Goal: Task Accomplishment & Management: Manage account settings

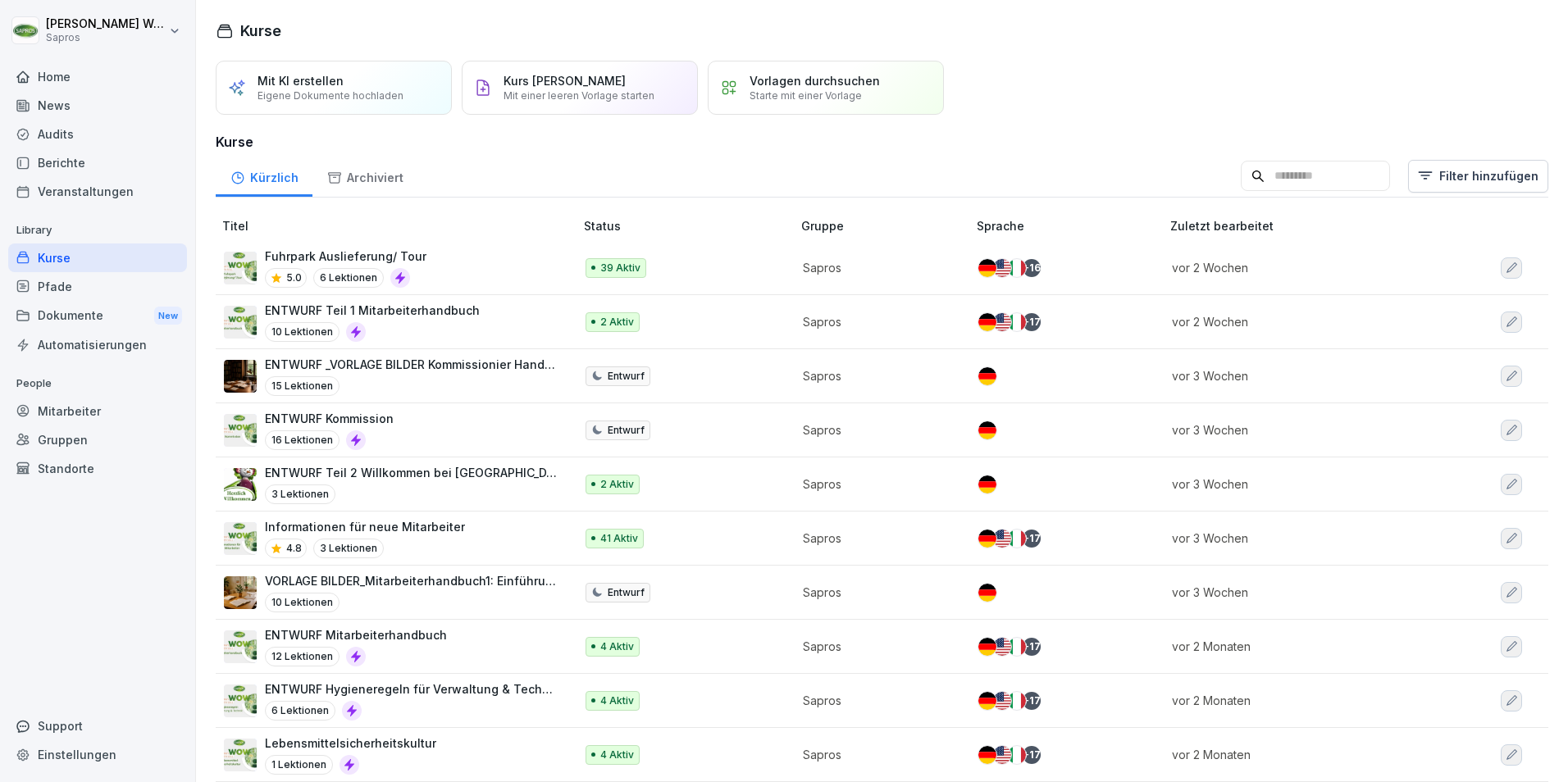
click at [81, 412] on div "Mitarbeiter" at bounding box center [97, 411] width 179 height 29
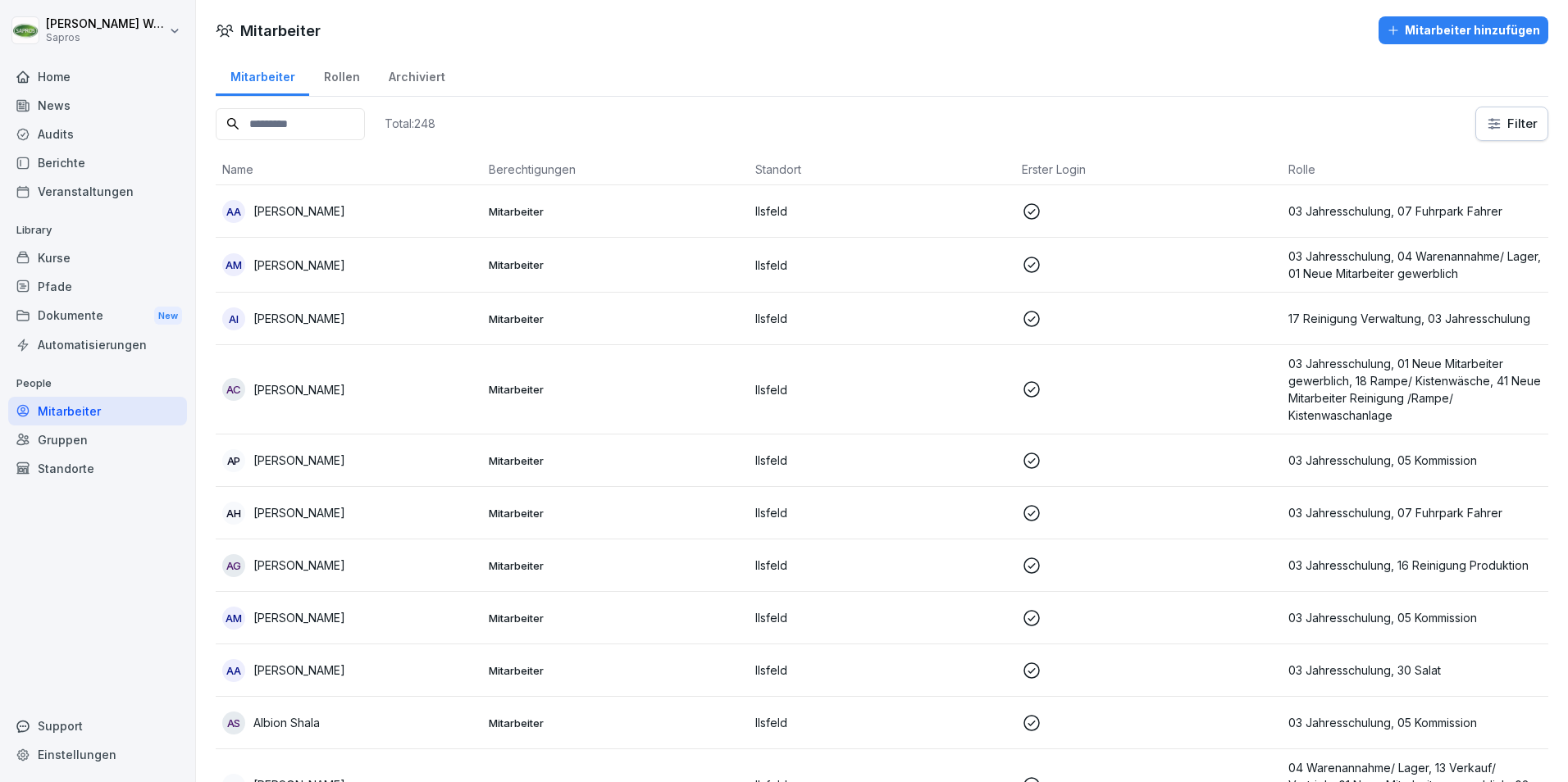
click at [272, 128] on input at bounding box center [290, 124] width 150 height 32
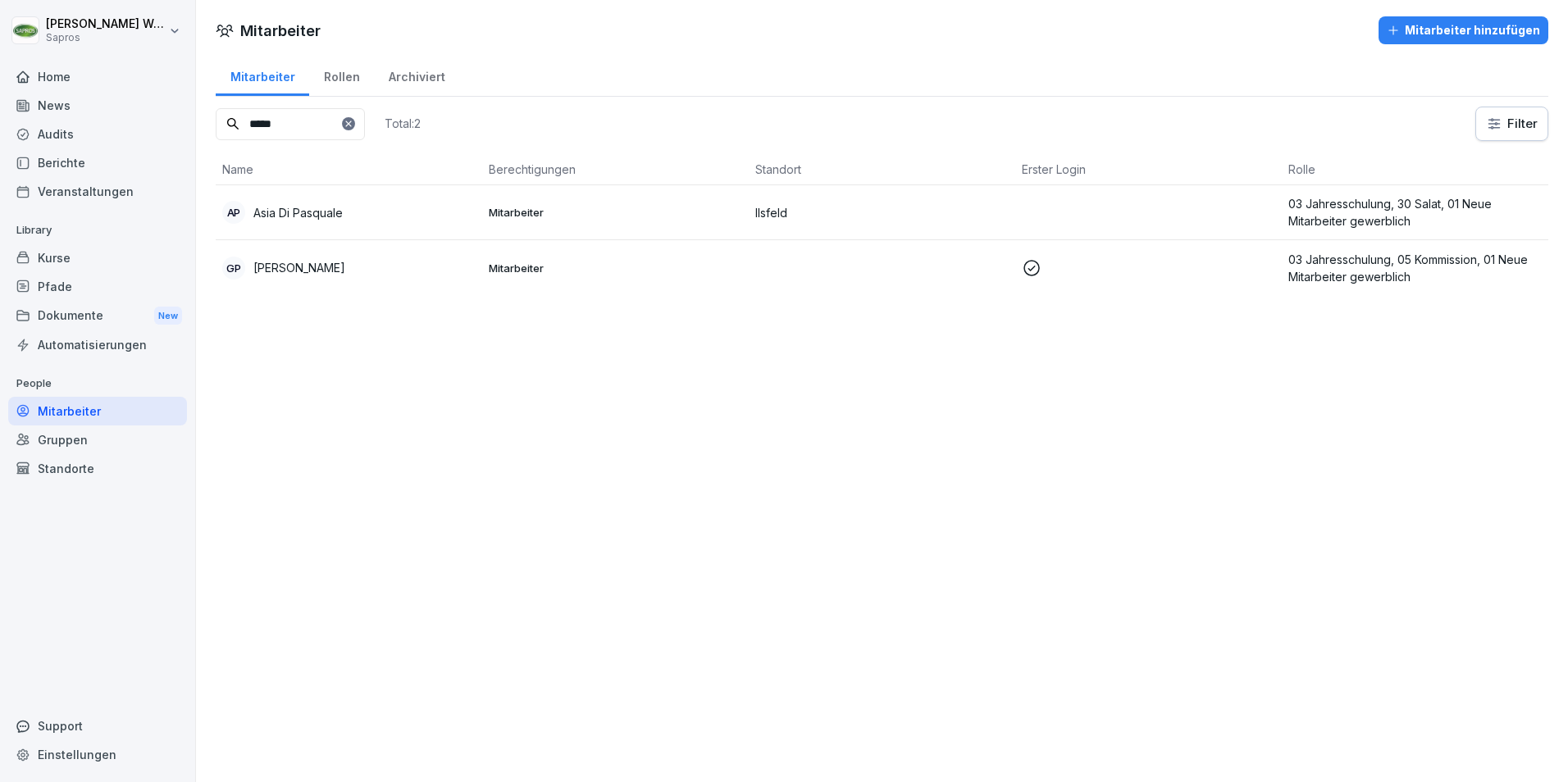
type input "*****"
click at [294, 214] on p "Asia Di Pasquale" at bounding box center [298, 213] width 90 height 17
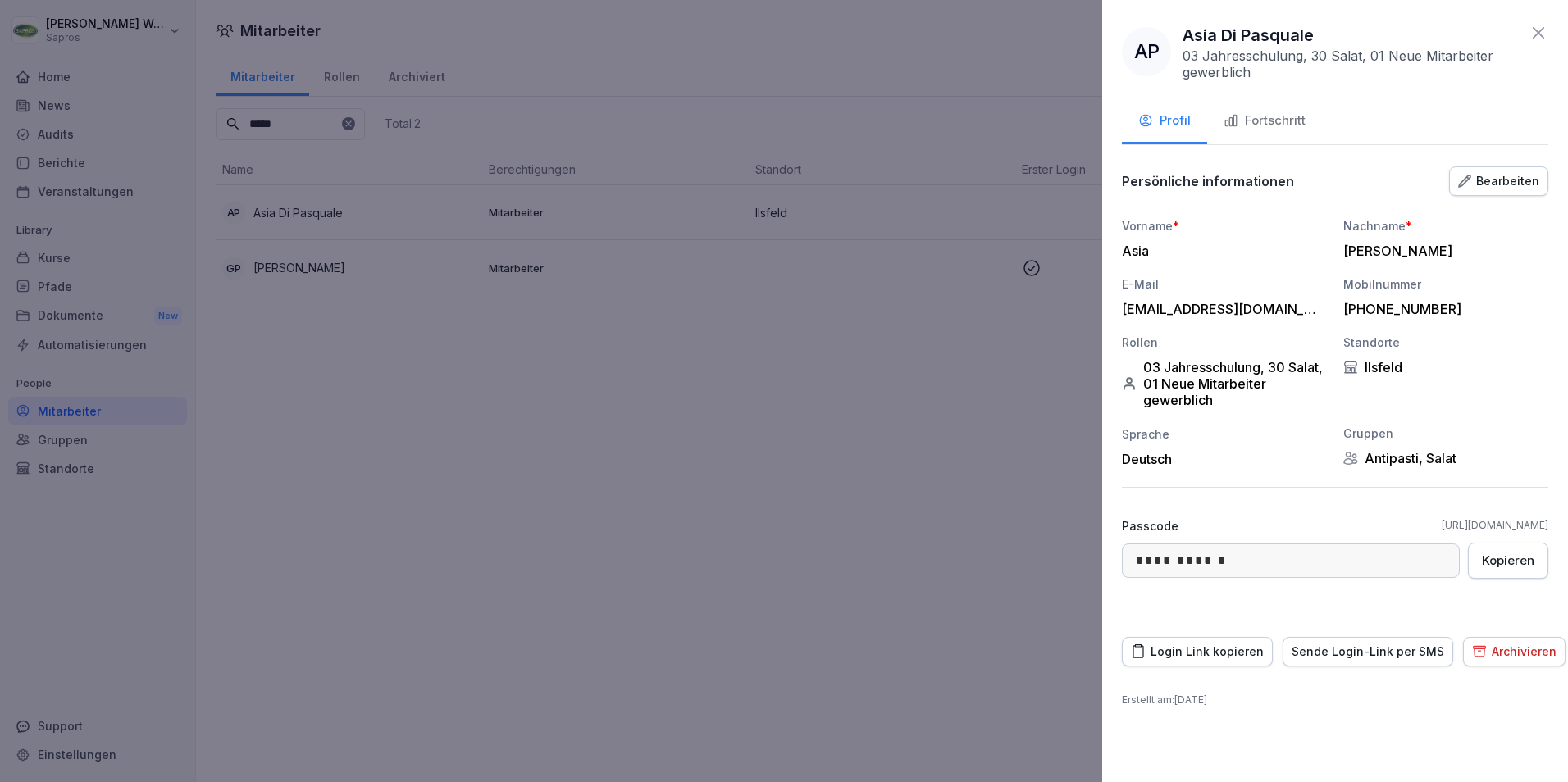
click at [1269, 120] on div "Fortschritt" at bounding box center [1265, 120] width 82 height 19
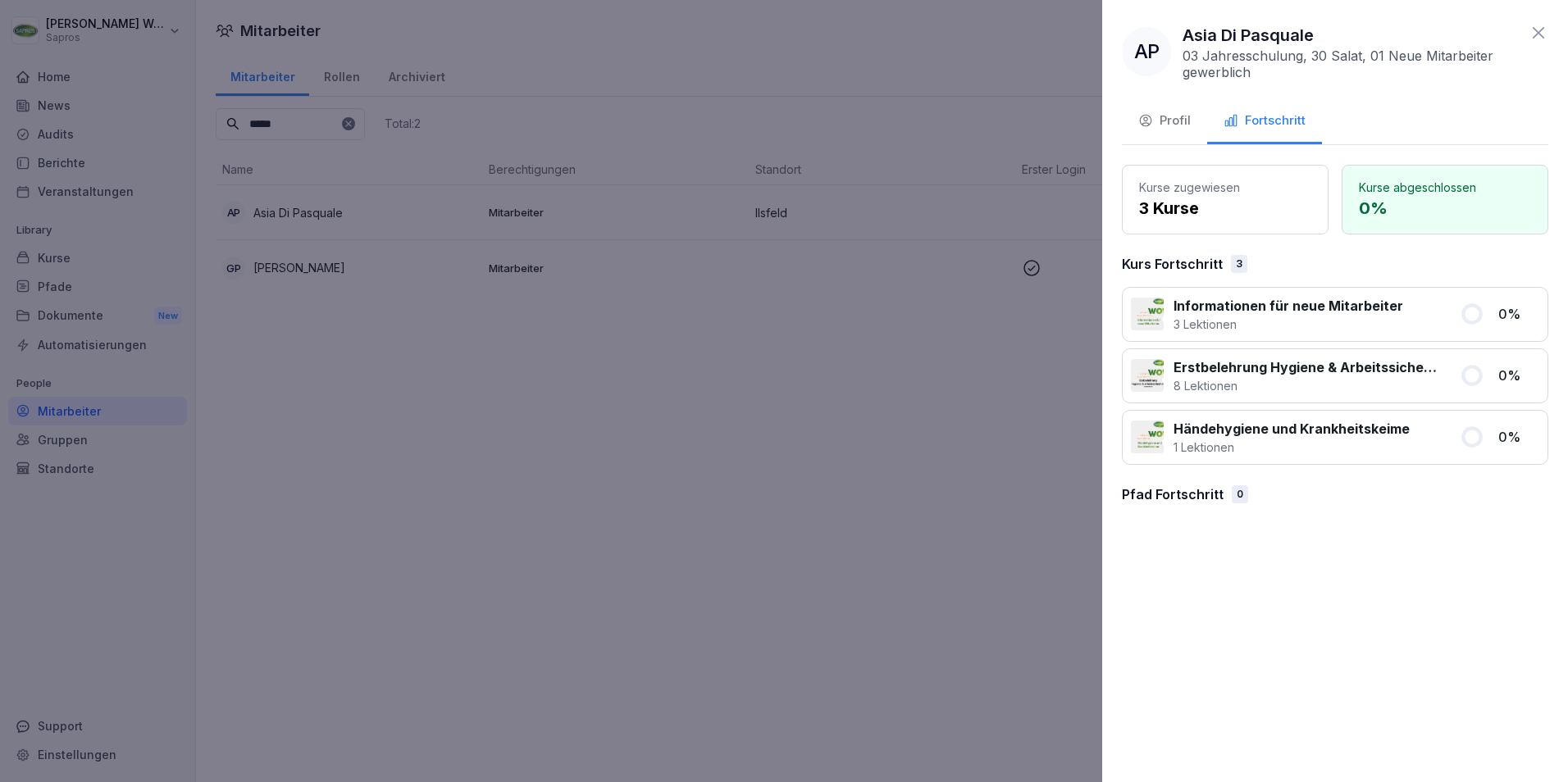
click at [1169, 117] on div "Profil" at bounding box center [1164, 120] width 52 height 19
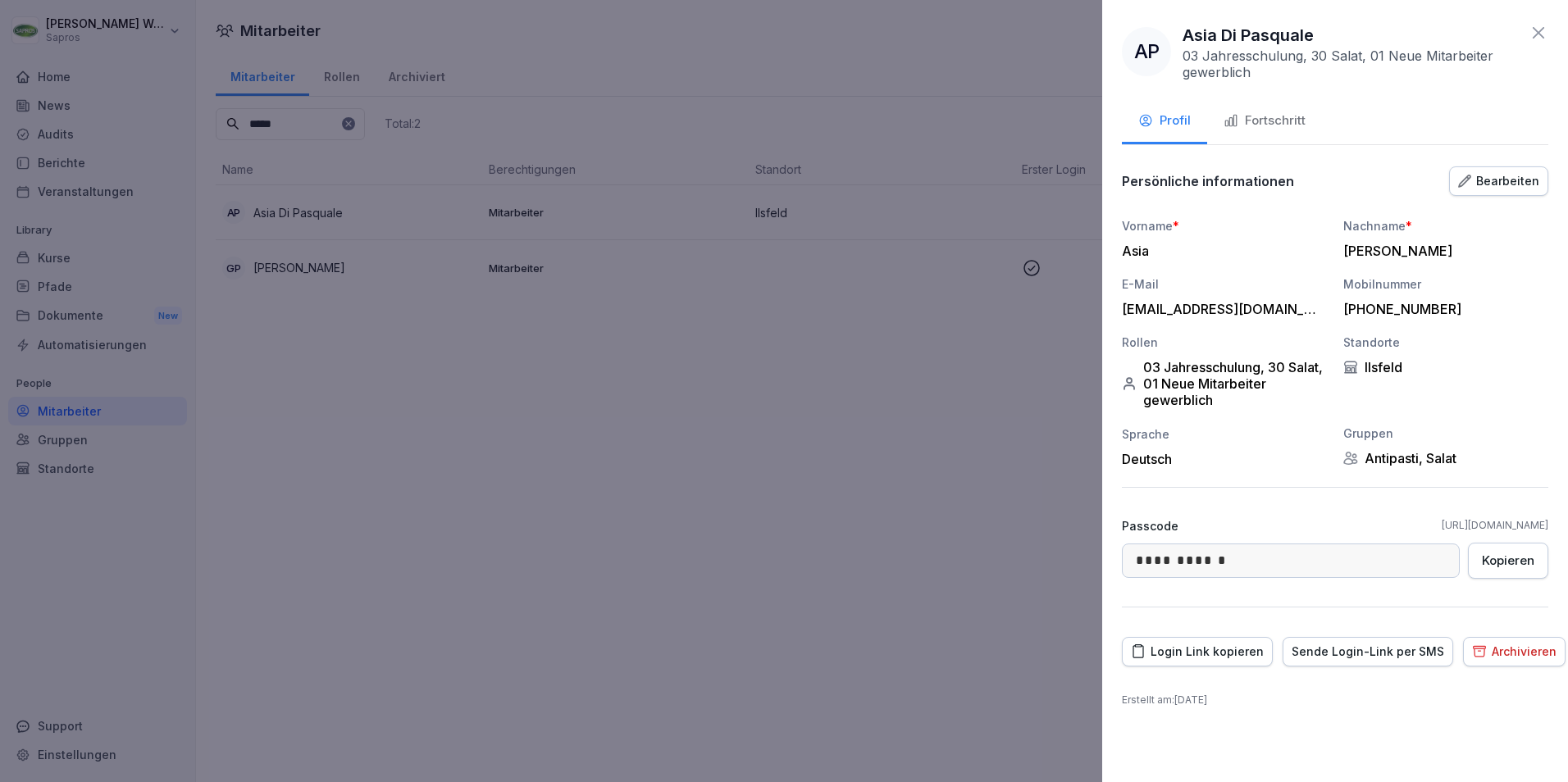
click at [1529, 29] on icon at bounding box center [1539, 33] width 20 height 20
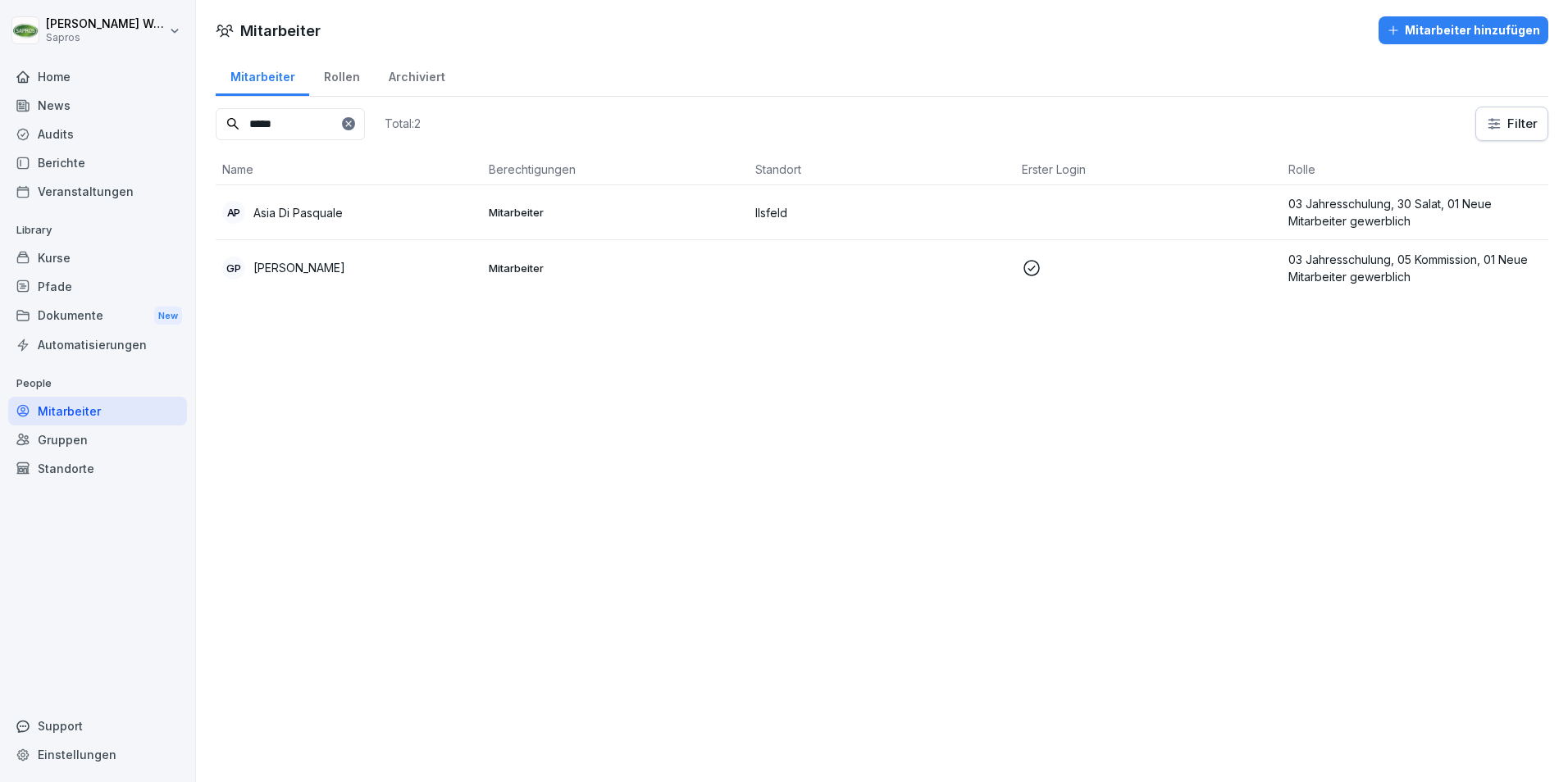
click at [274, 210] on p "Asia Di Pasquale" at bounding box center [298, 213] width 90 height 17
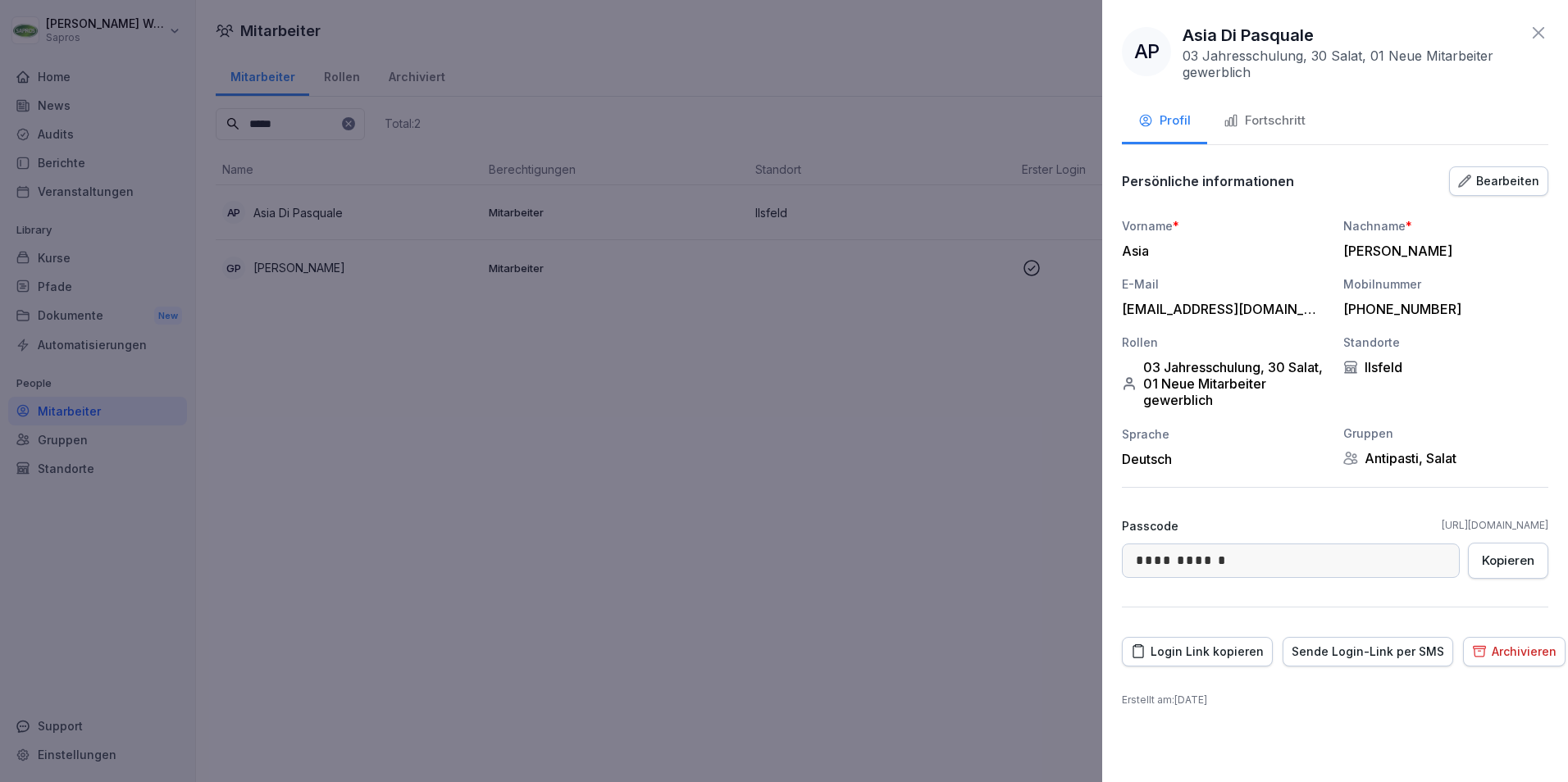
click at [1479, 180] on div "Bearbeiten" at bounding box center [1499, 181] width 81 height 18
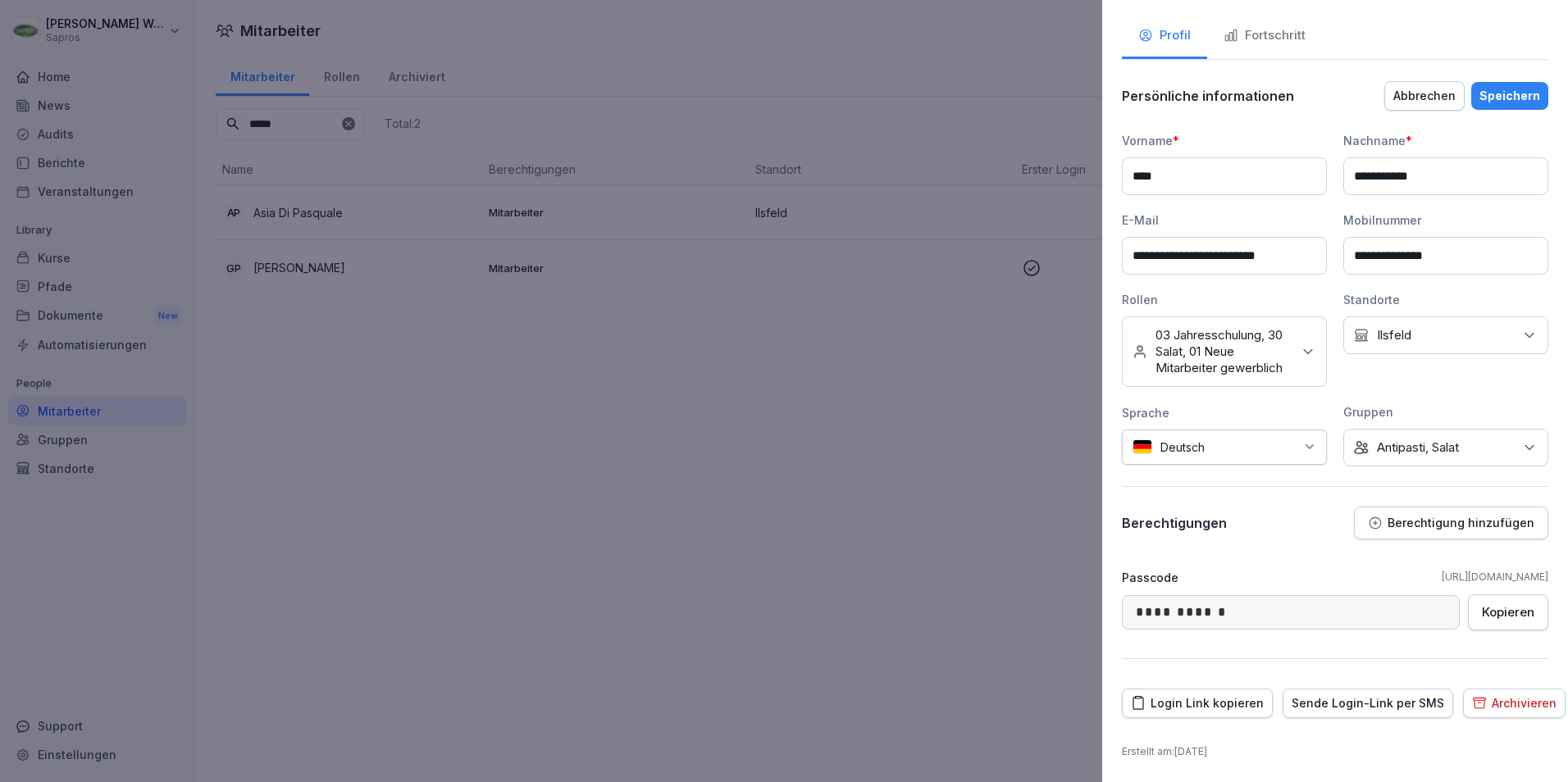
scroll to position [101, 0]
drag, startPoint x: 573, startPoint y: 339, endPoint x: 698, endPoint y: 386, distance: 133.5
click at [569, 335] on div at bounding box center [784, 391] width 1568 height 782
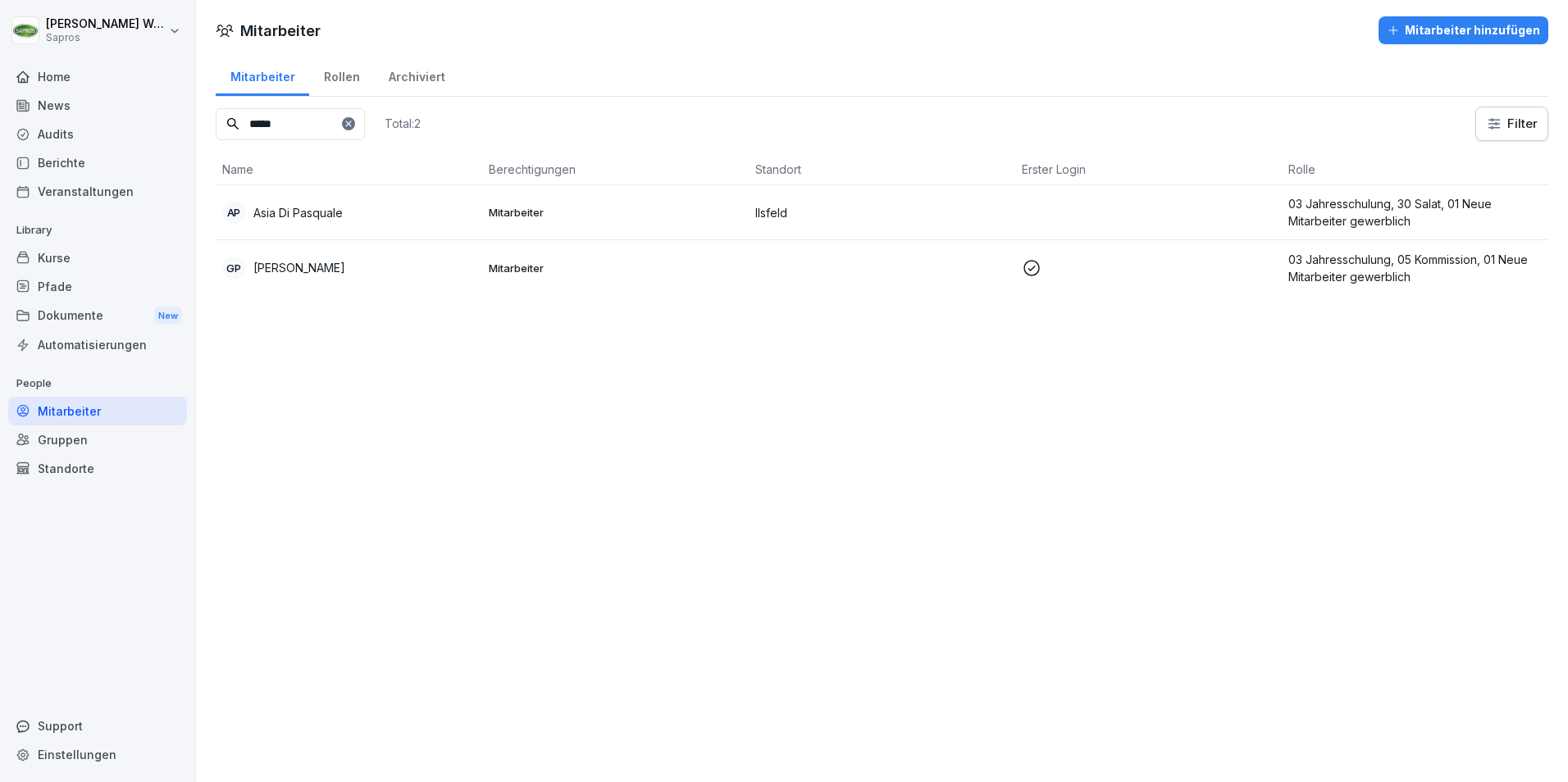
click at [1312, 211] on p "03 Jahresschulung, 30 Salat, 01 Neue Mitarbeiter gewerblich" at bounding box center [1415, 212] width 254 height 34
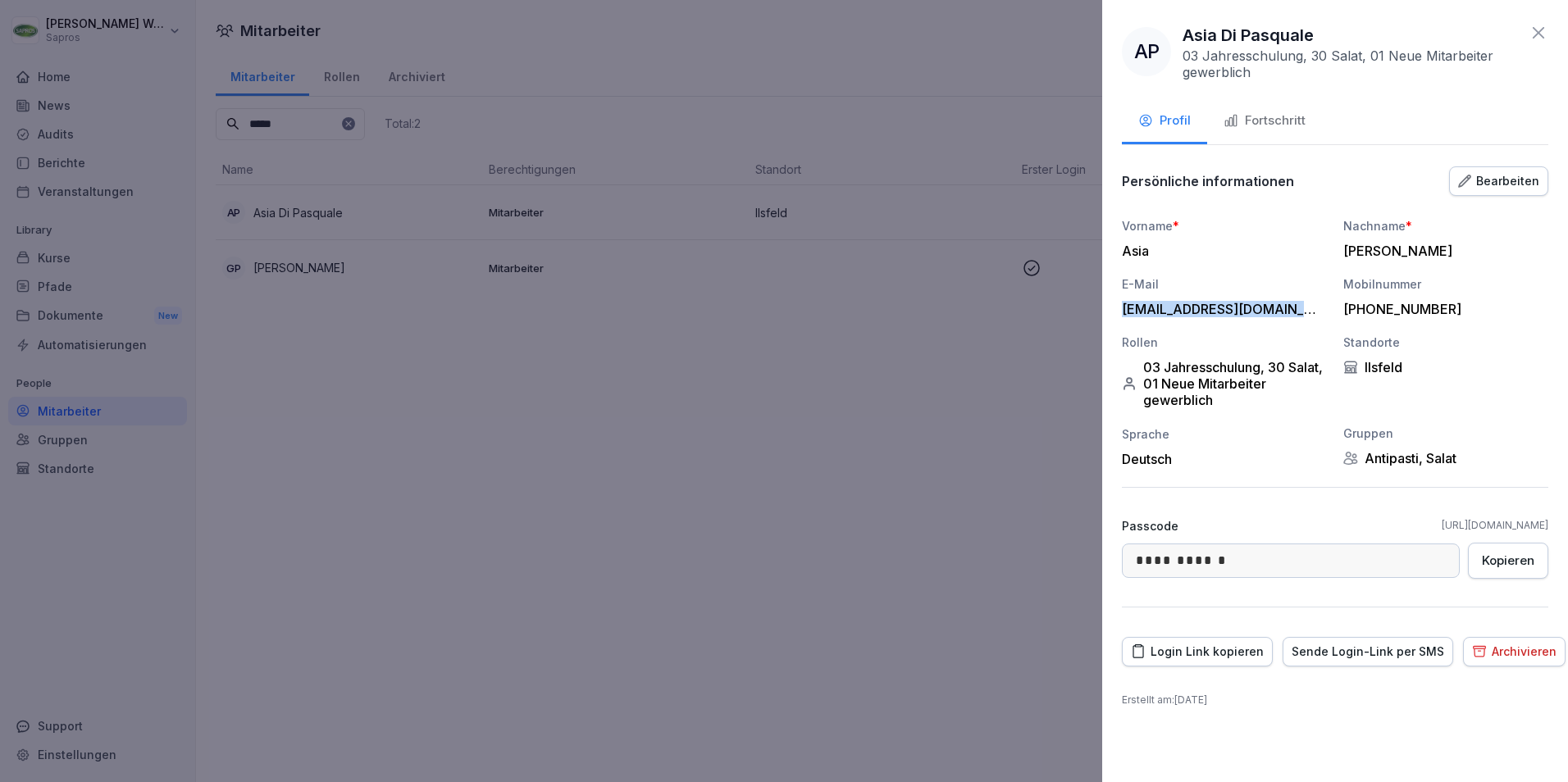
drag, startPoint x: 1122, startPoint y: 311, endPoint x: 1304, endPoint y: 310, distance: 182.0
click at [1304, 310] on div "[EMAIL_ADDRESS][DOMAIN_NAME]" at bounding box center [1220, 309] width 197 height 17
copy div "[EMAIL_ADDRESS][DOMAIN_NAME]"
drag, startPoint x: 914, startPoint y: 514, endPoint x: 893, endPoint y: 514, distance: 21.0
click at [914, 514] on div at bounding box center [784, 391] width 1568 height 782
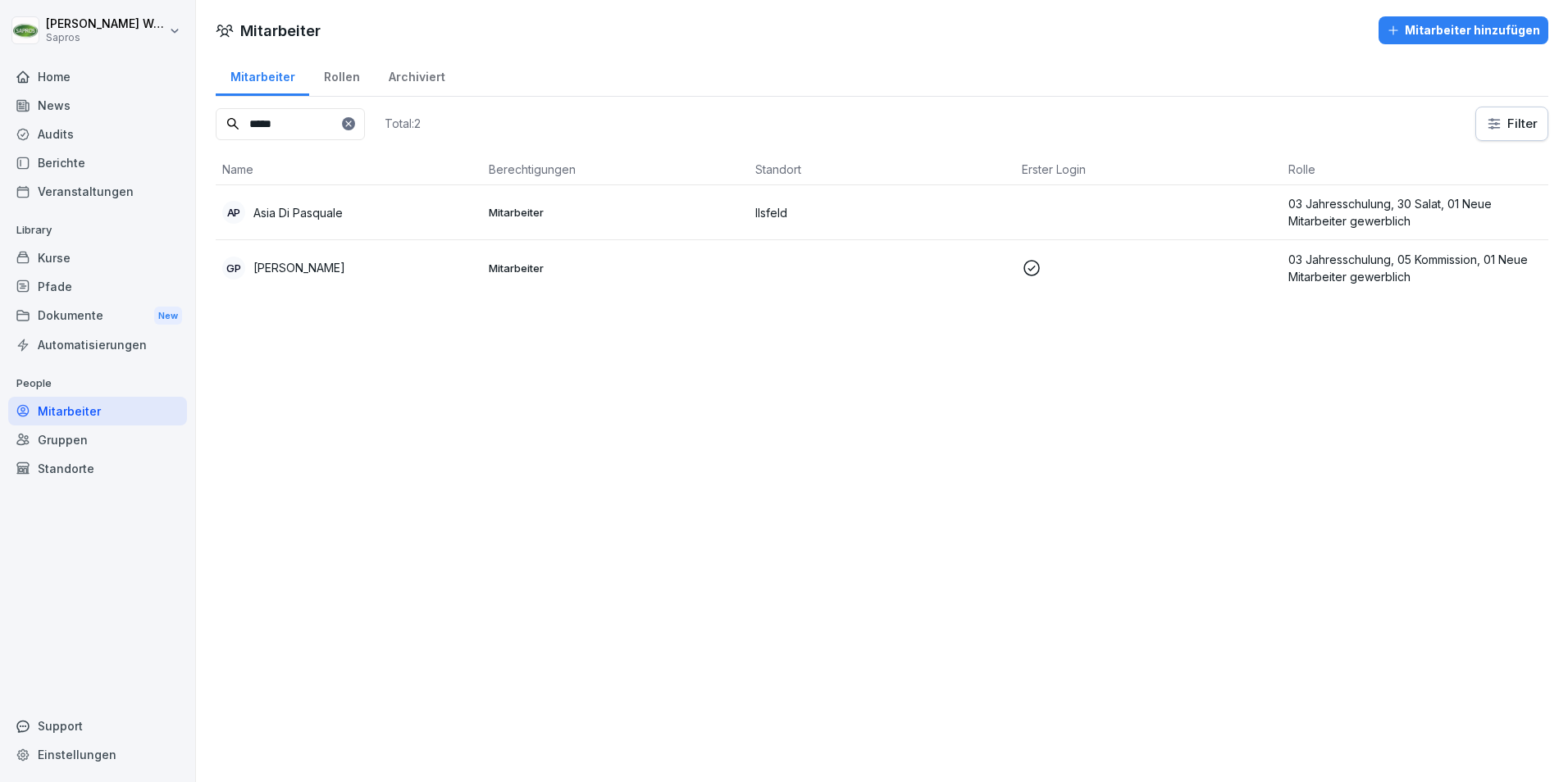
click at [332, 72] on div "Rollen" at bounding box center [342, 75] width 65 height 42
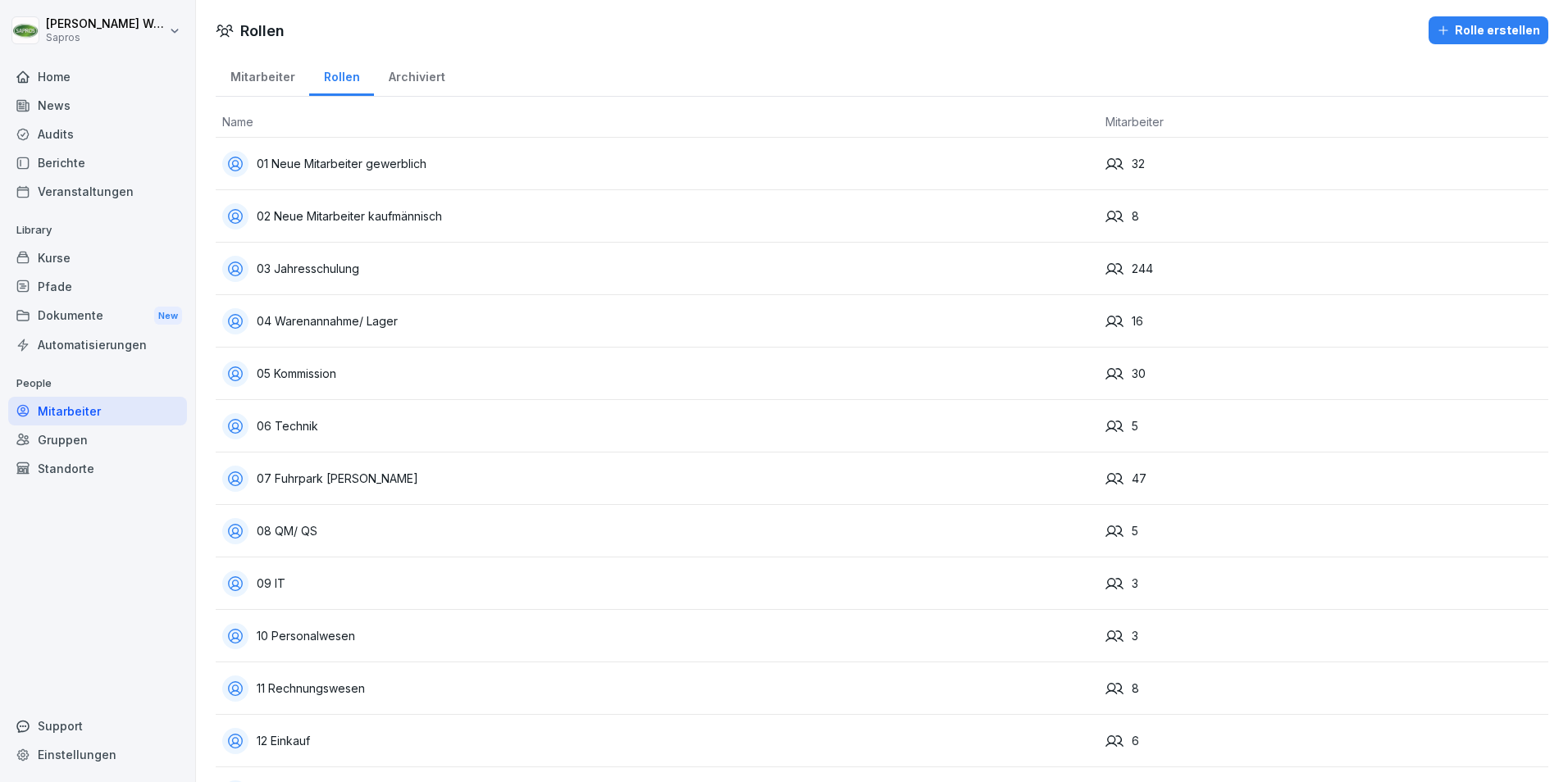
click at [269, 75] on div "Mitarbeiter" at bounding box center [262, 75] width 93 height 42
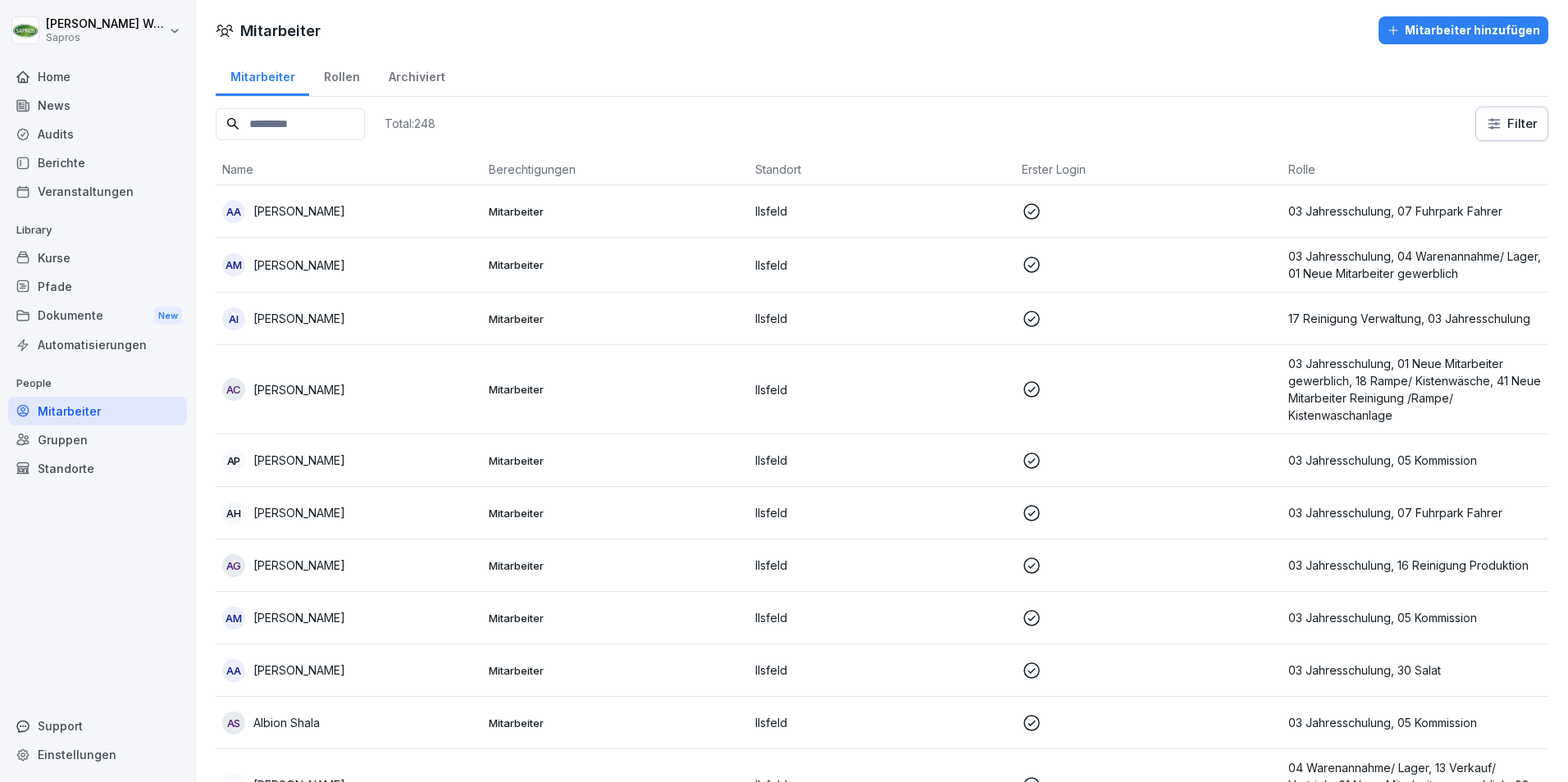
click at [80, 313] on div "Dokumente New" at bounding box center [97, 316] width 179 height 30
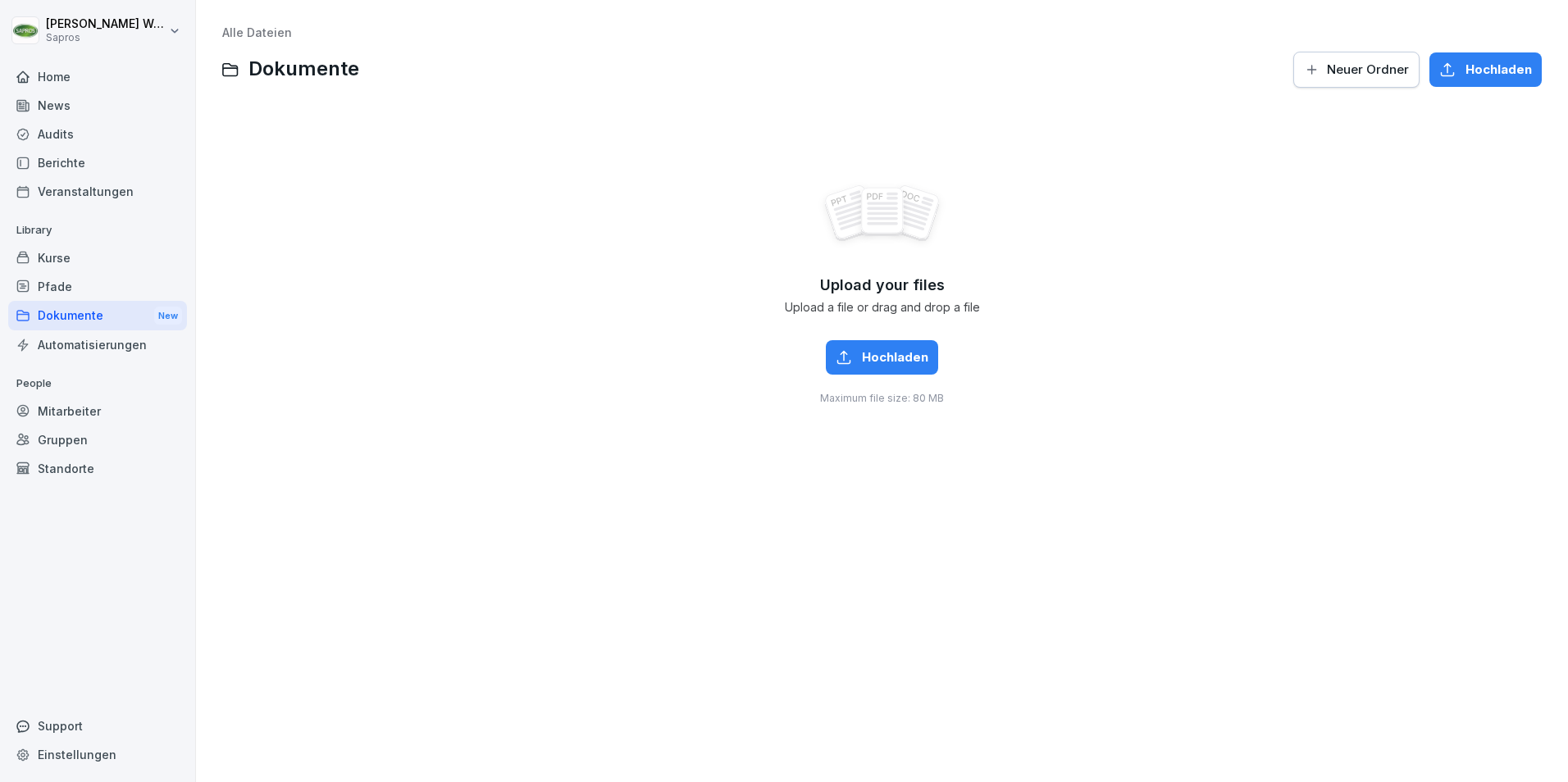
click at [76, 288] on div "Pfade" at bounding box center [97, 286] width 179 height 29
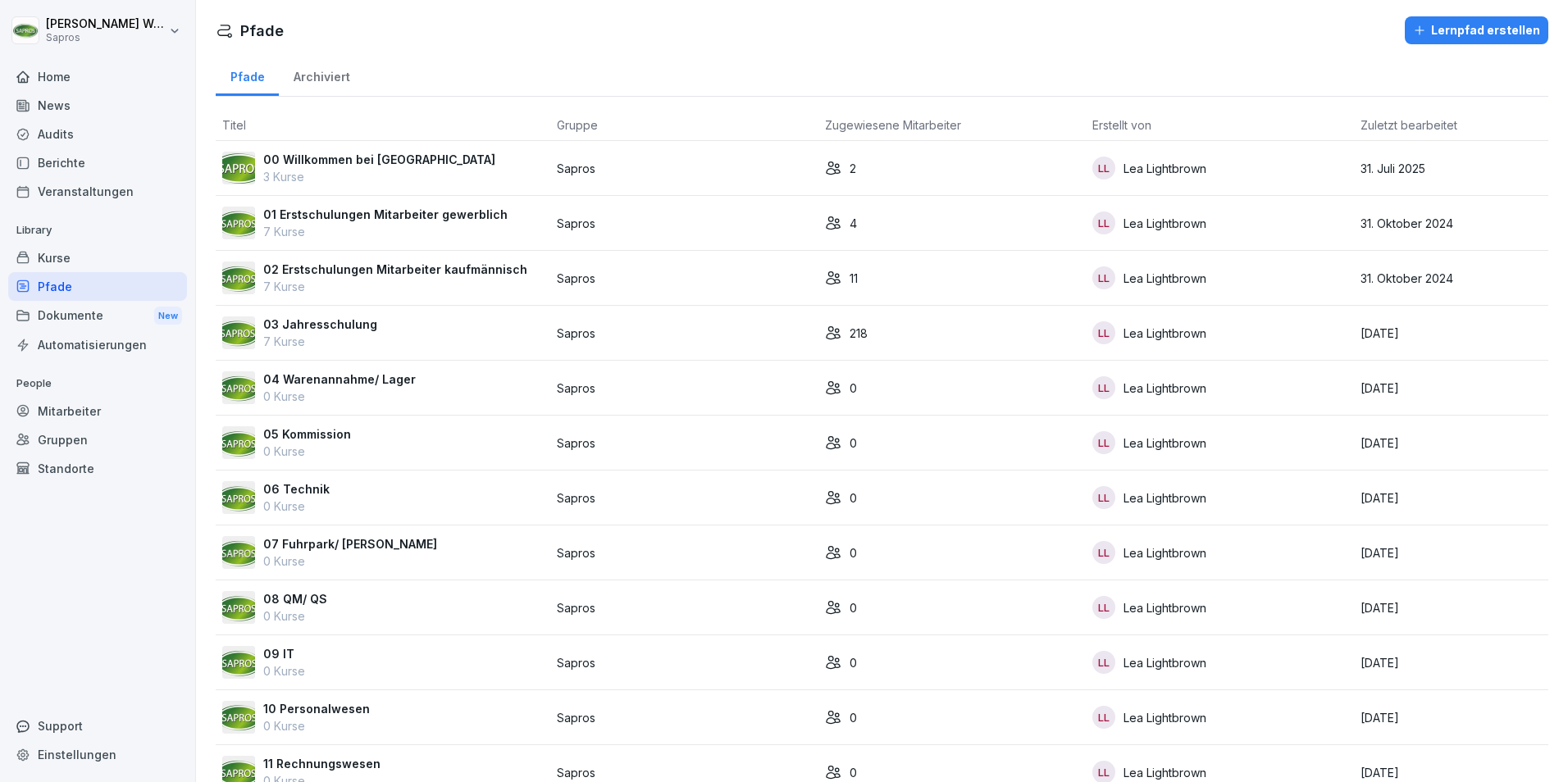
click at [72, 261] on div "Kurse" at bounding box center [97, 258] width 179 height 29
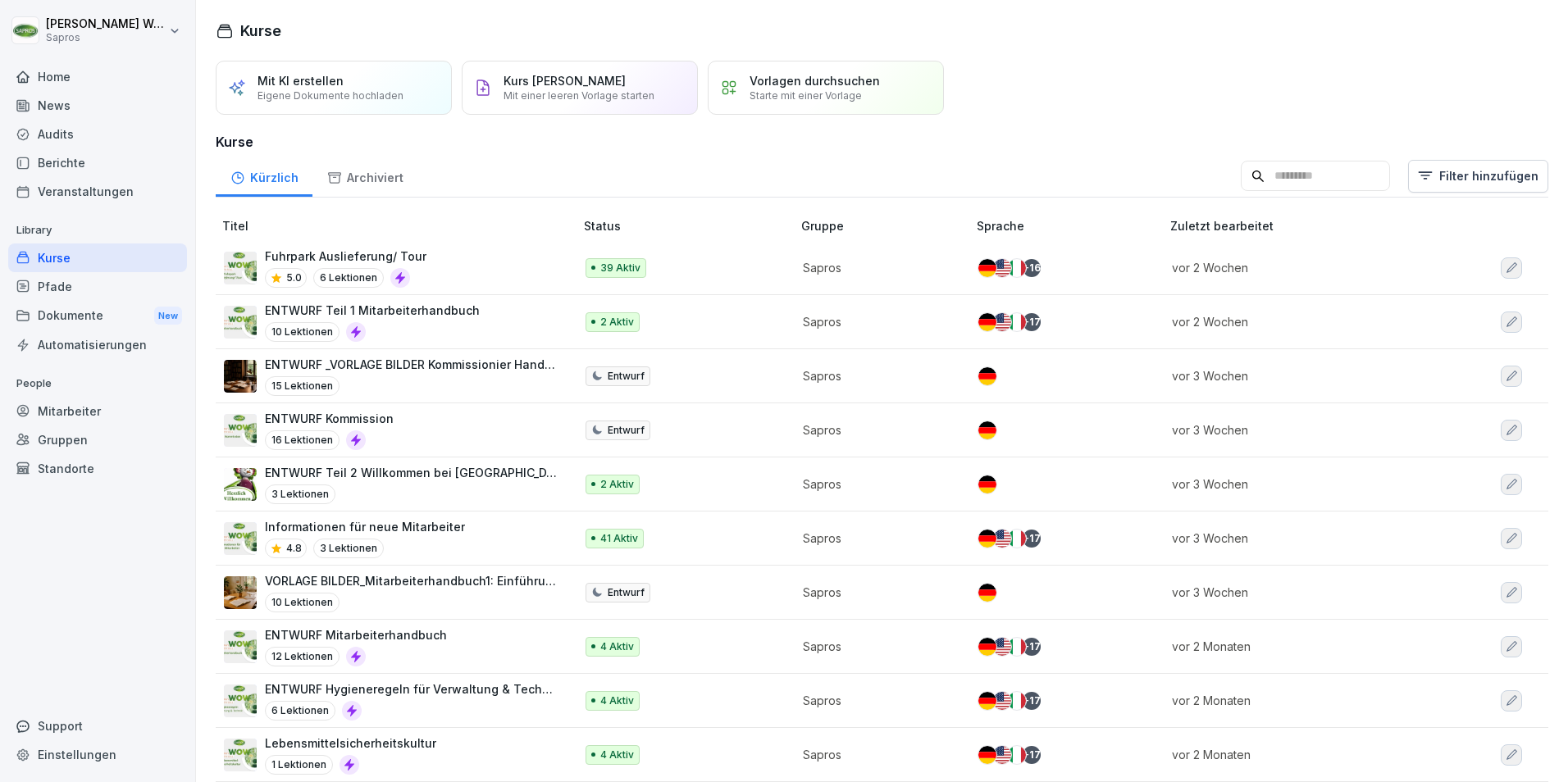
click at [104, 193] on div "Veranstaltungen" at bounding box center [97, 191] width 179 height 29
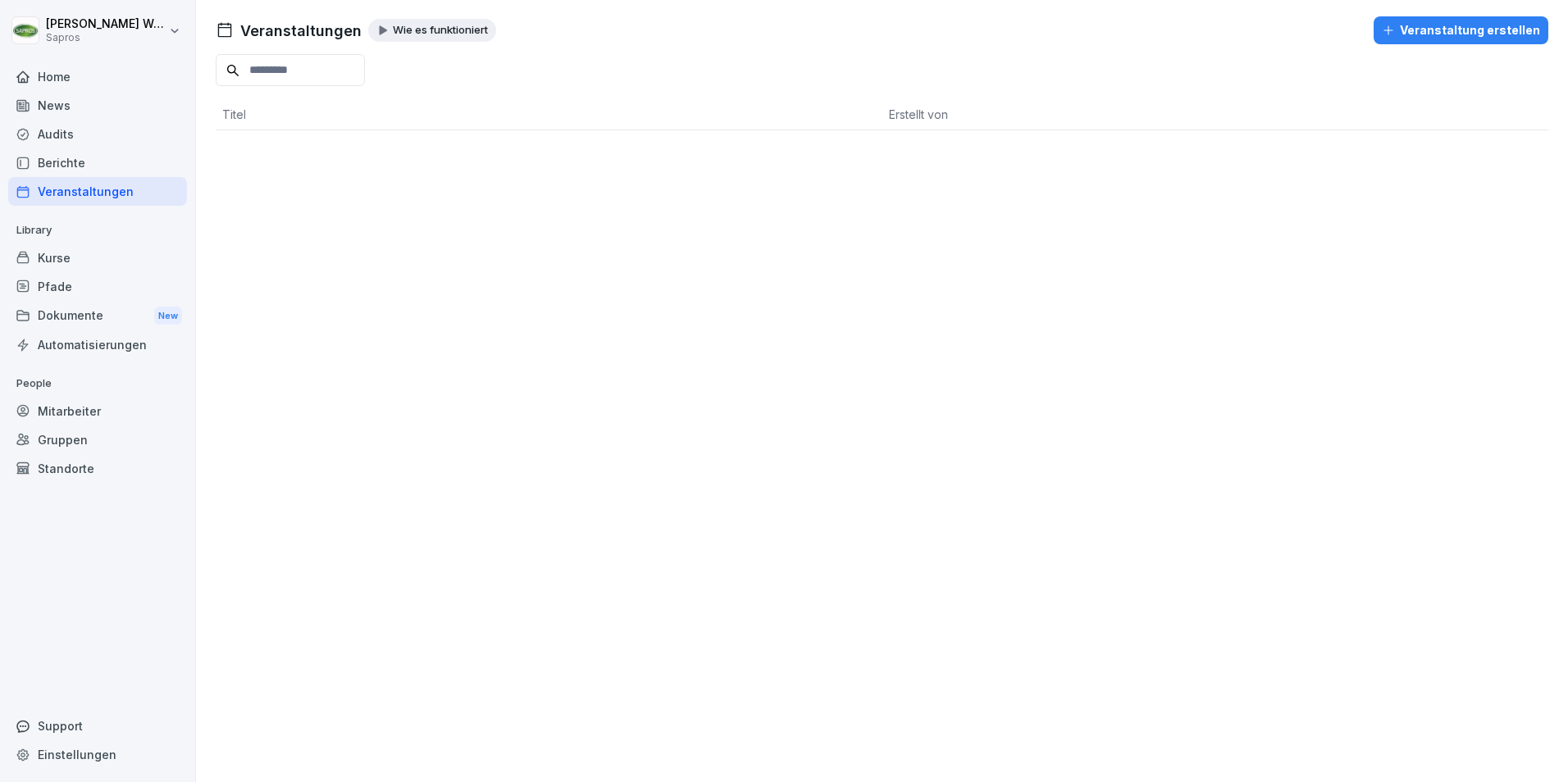
click at [86, 150] on div "Berichte" at bounding box center [97, 163] width 179 height 29
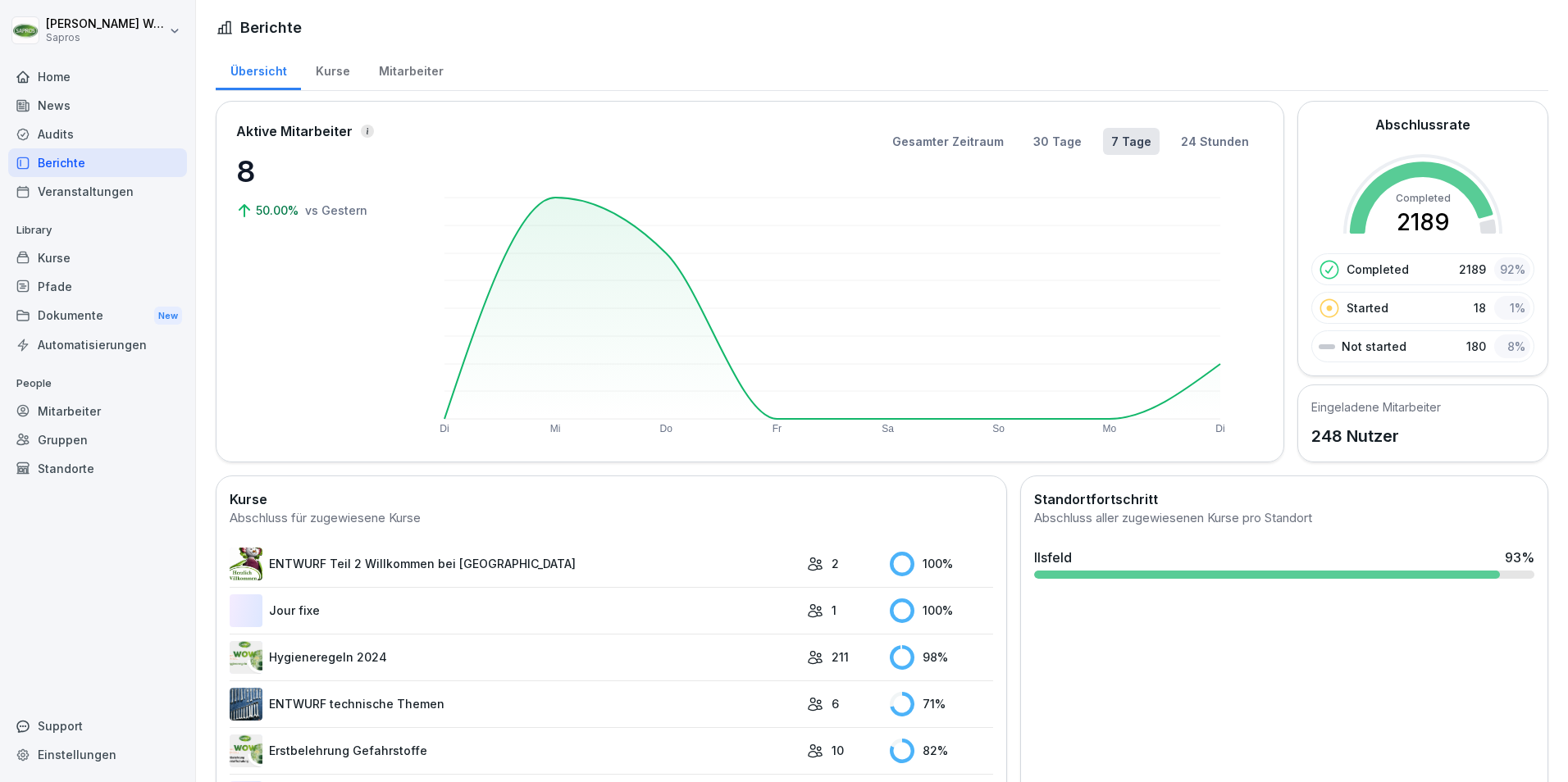
click at [68, 135] on div "Audits" at bounding box center [97, 134] width 179 height 29
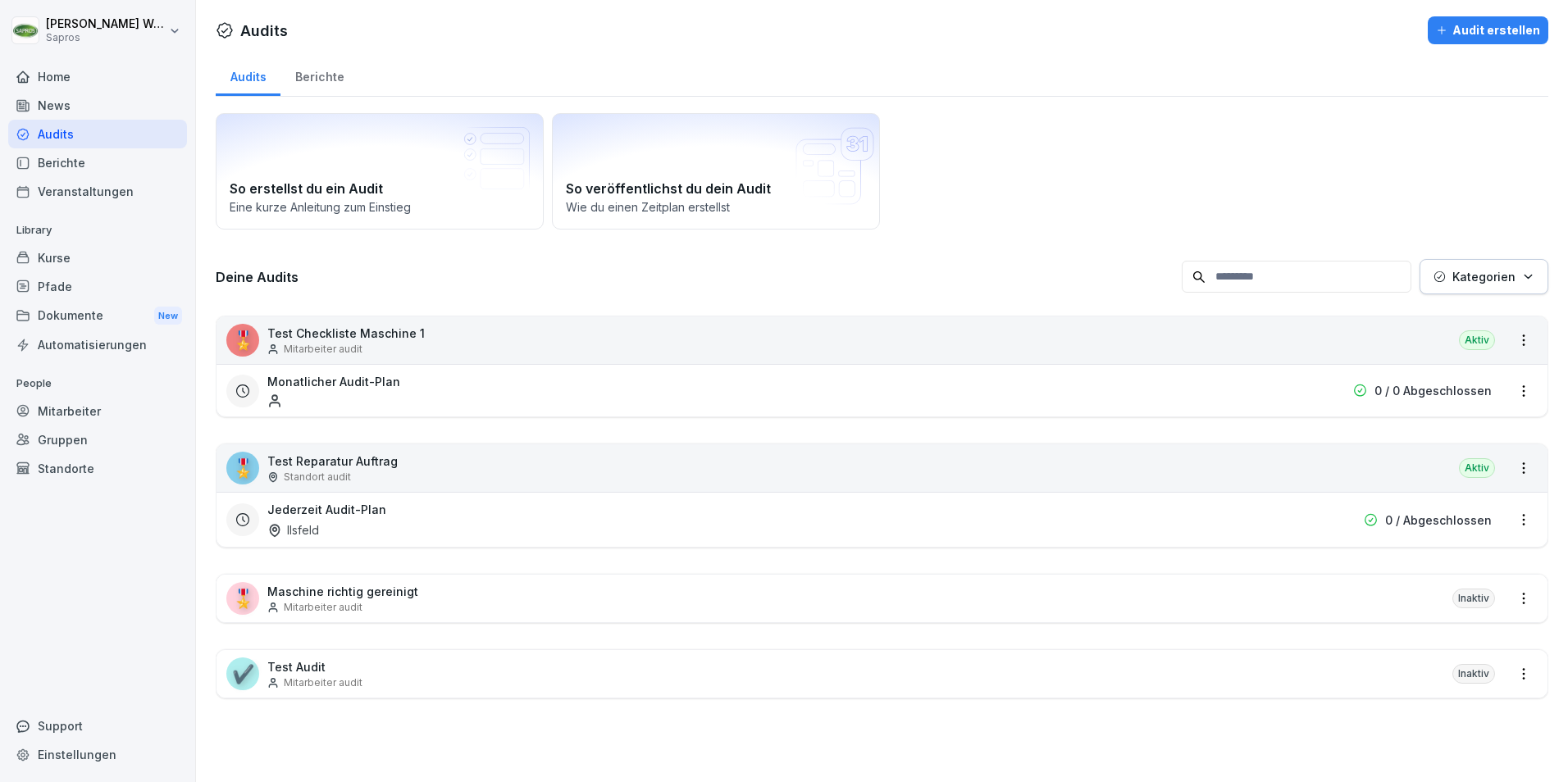
click at [52, 71] on div "Home" at bounding box center [97, 76] width 179 height 29
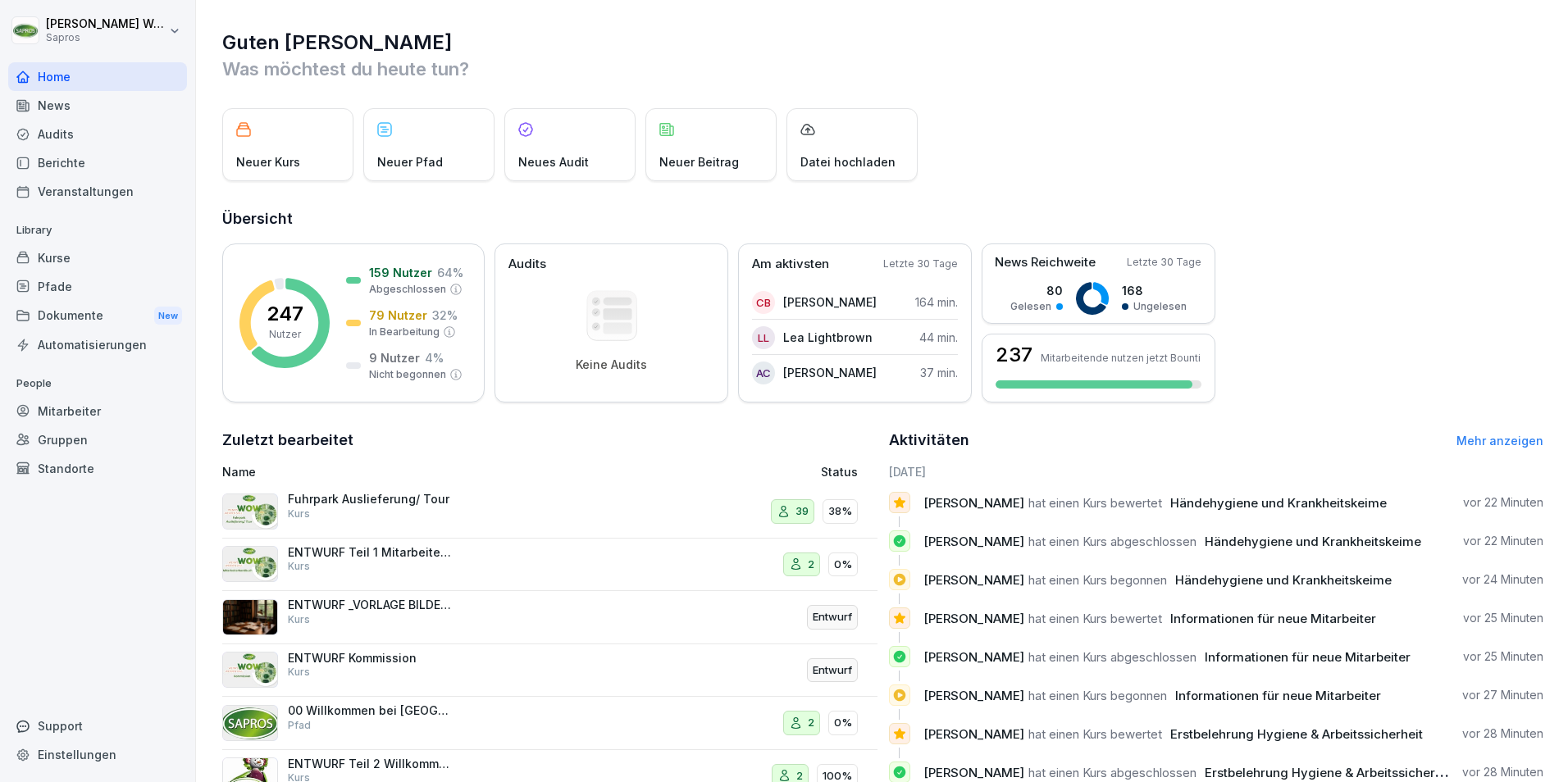
click at [82, 406] on div "Mitarbeiter" at bounding box center [97, 411] width 179 height 29
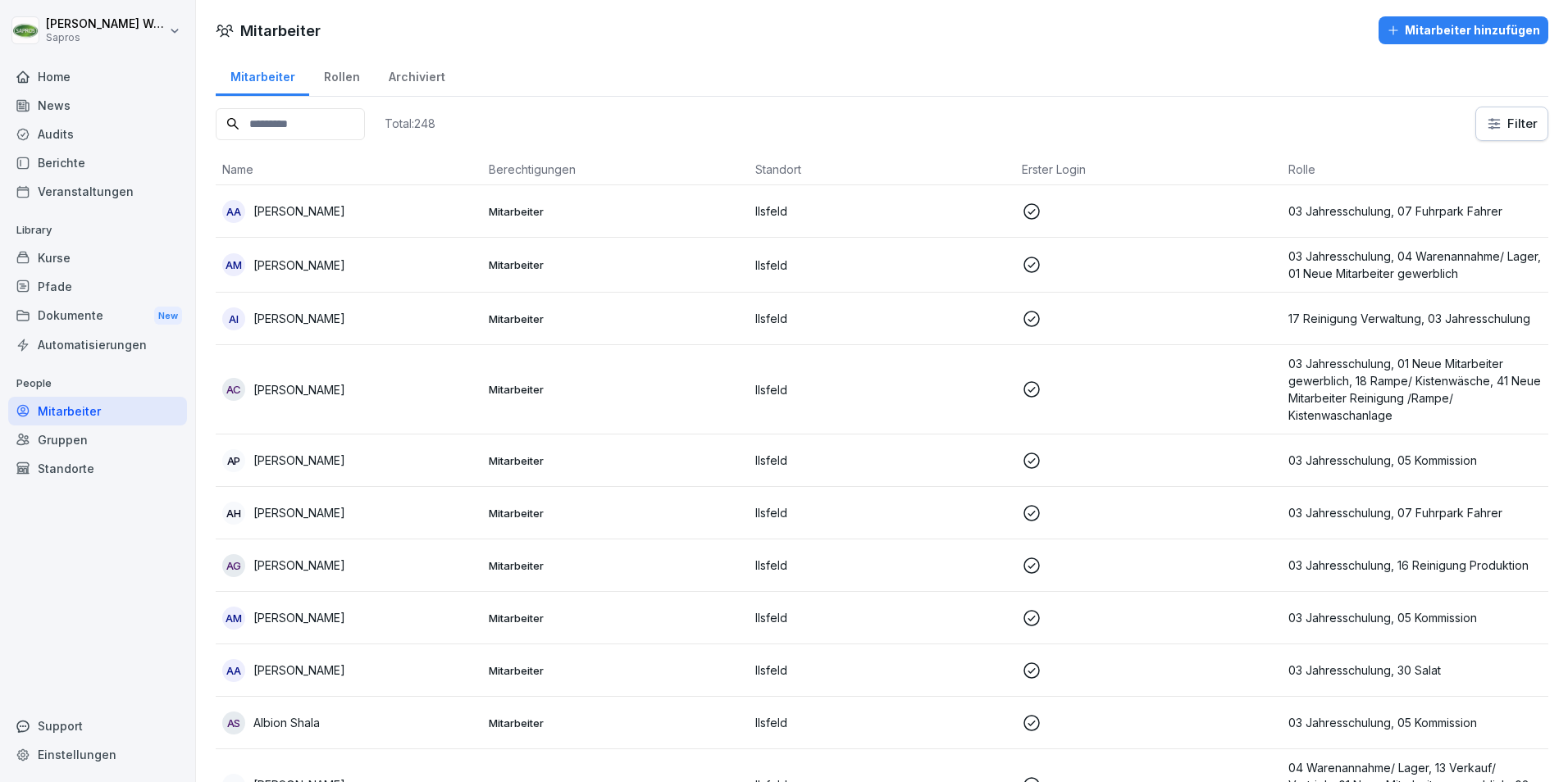
click at [281, 126] on input at bounding box center [290, 124] width 150 height 32
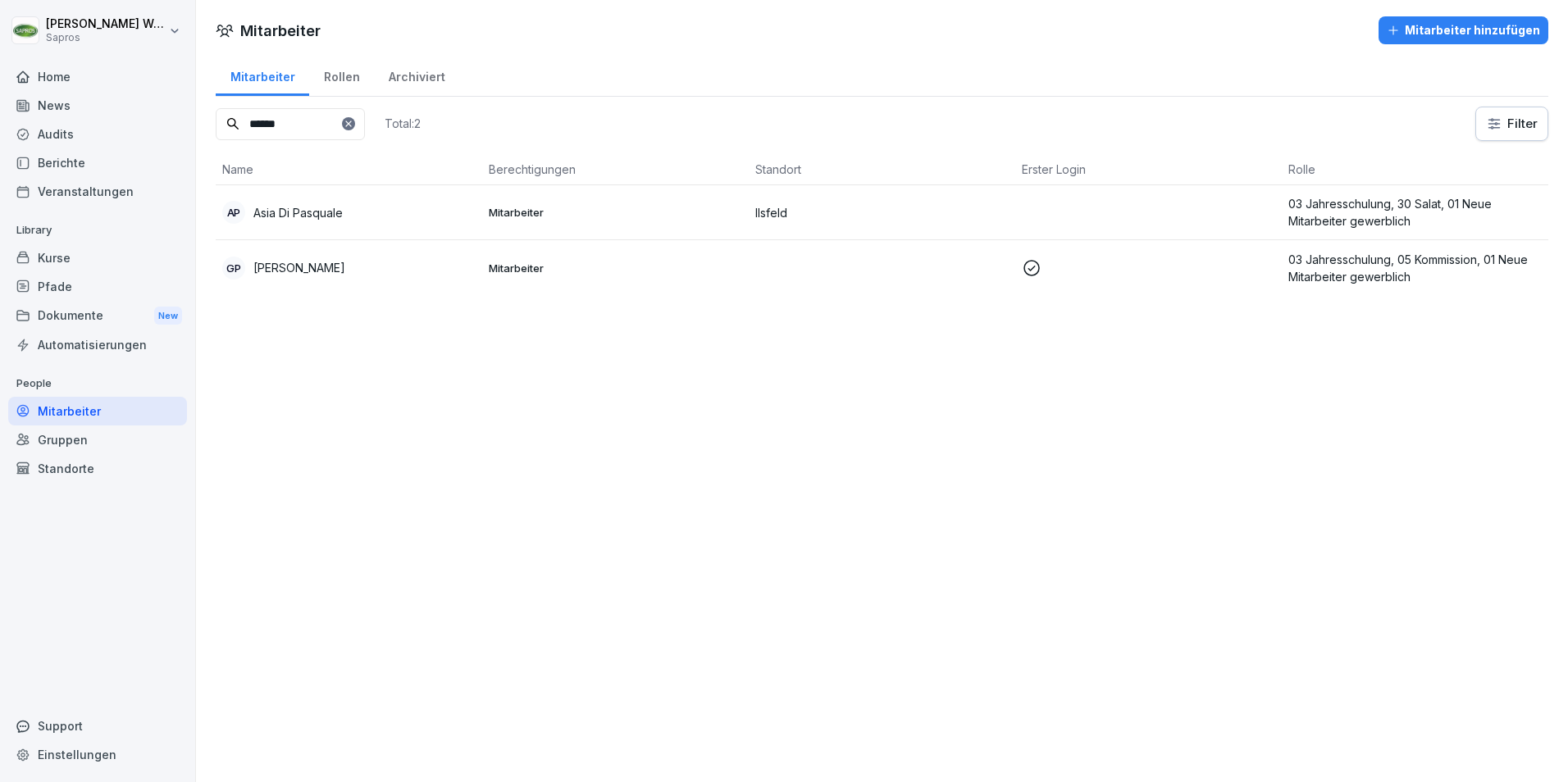
type input "******"
click at [274, 212] on p "Asia Di Pasquale" at bounding box center [298, 213] width 90 height 17
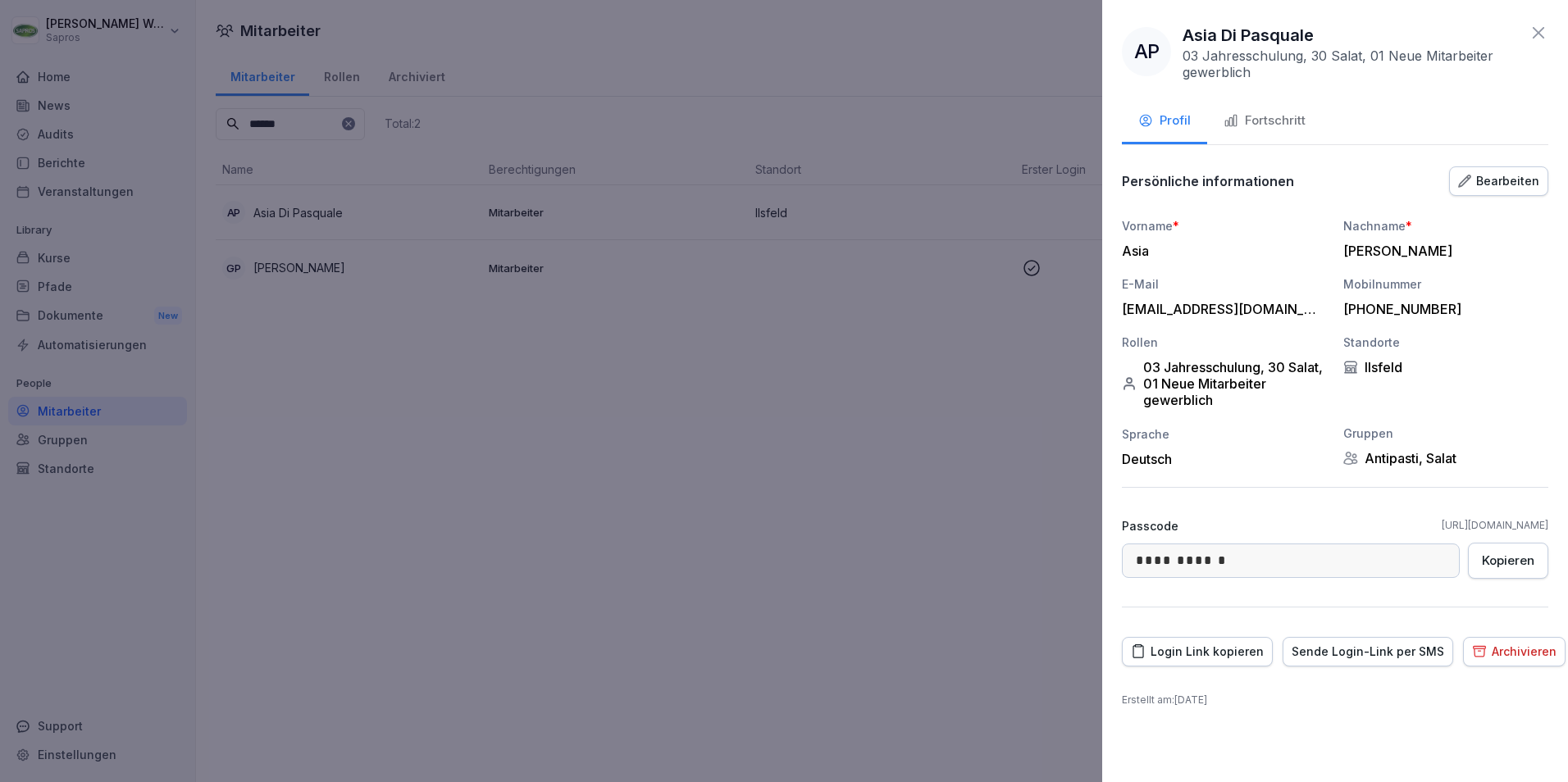
click at [1442, 524] on link "[URL][DOMAIN_NAME]" at bounding box center [1495, 525] width 106 height 15
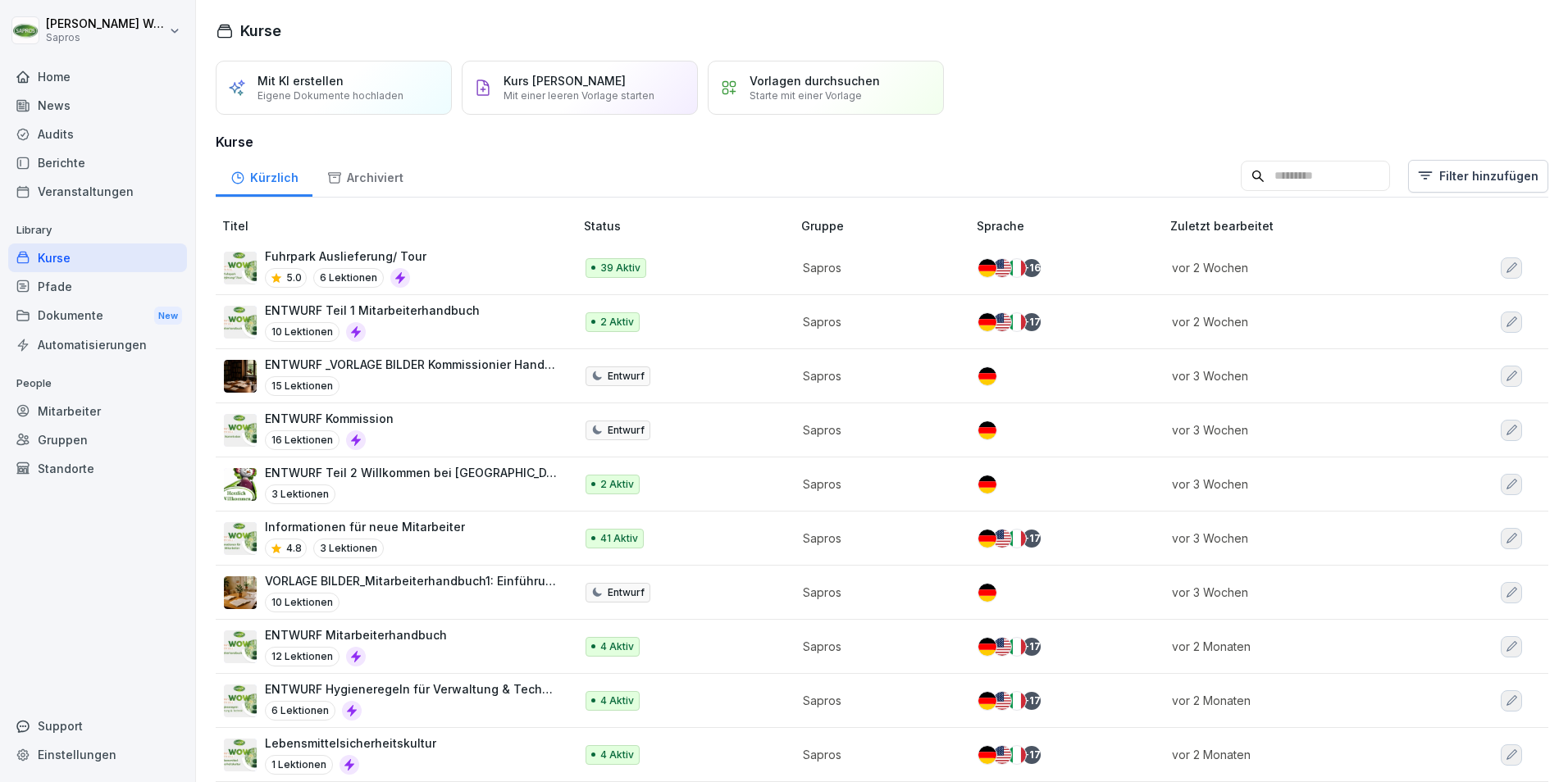
click at [59, 410] on div "Mitarbeiter" at bounding box center [97, 411] width 179 height 29
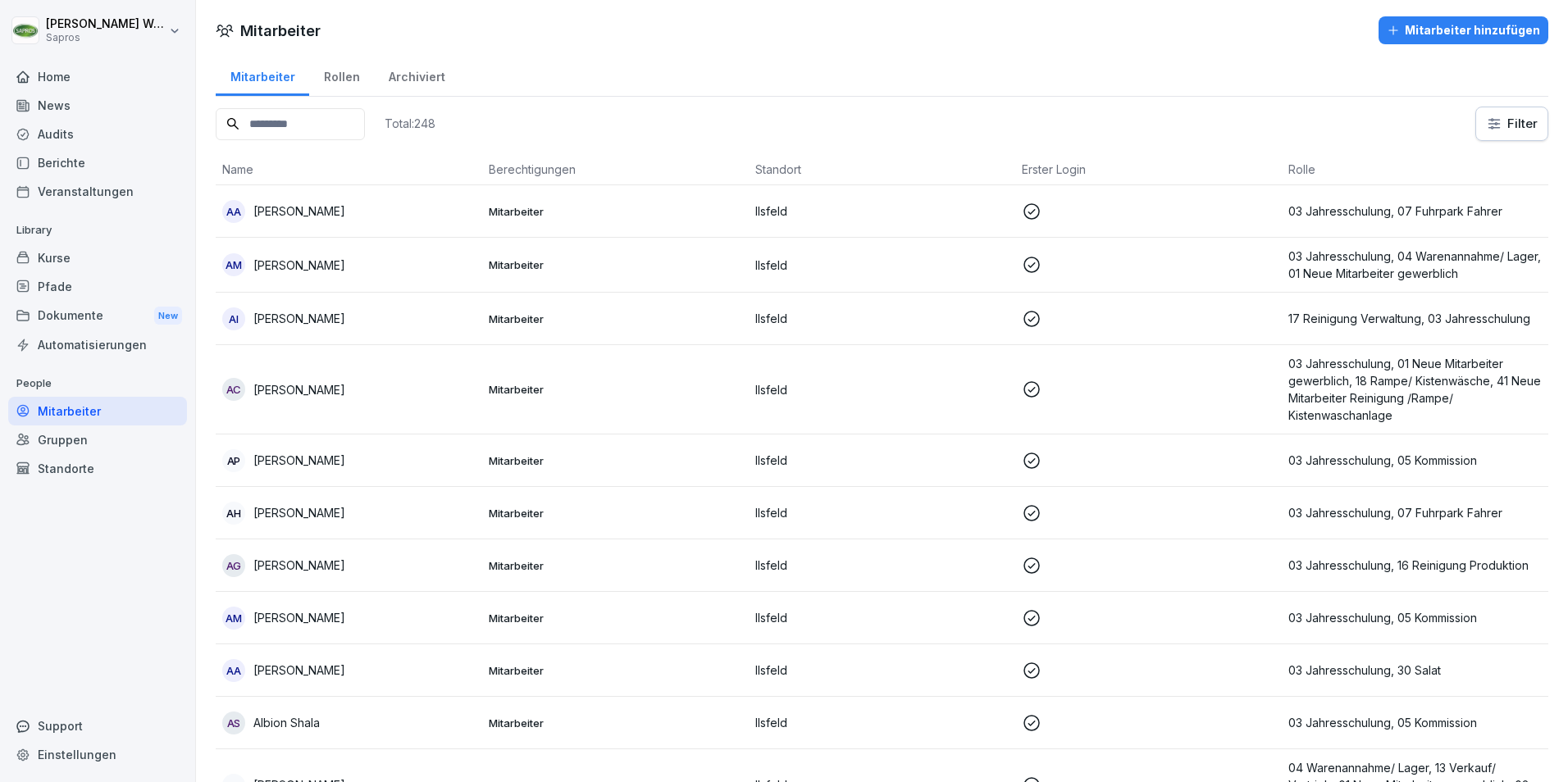
click at [294, 119] on input at bounding box center [290, 124] width 150 height 32
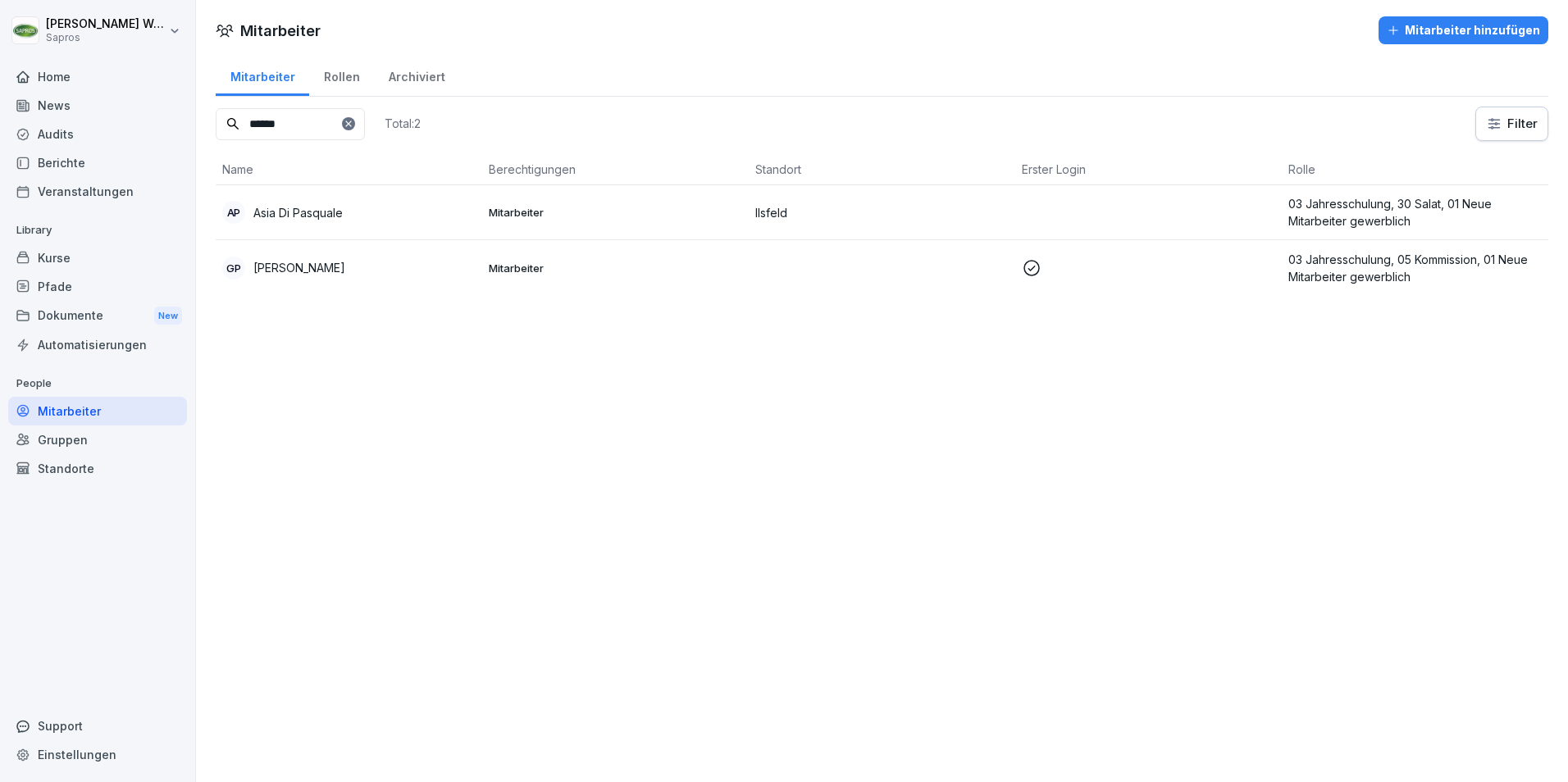
click at [271, 212] on p "Asia Di Pasquale" at bounding box center [298, 213] width 90 height 17
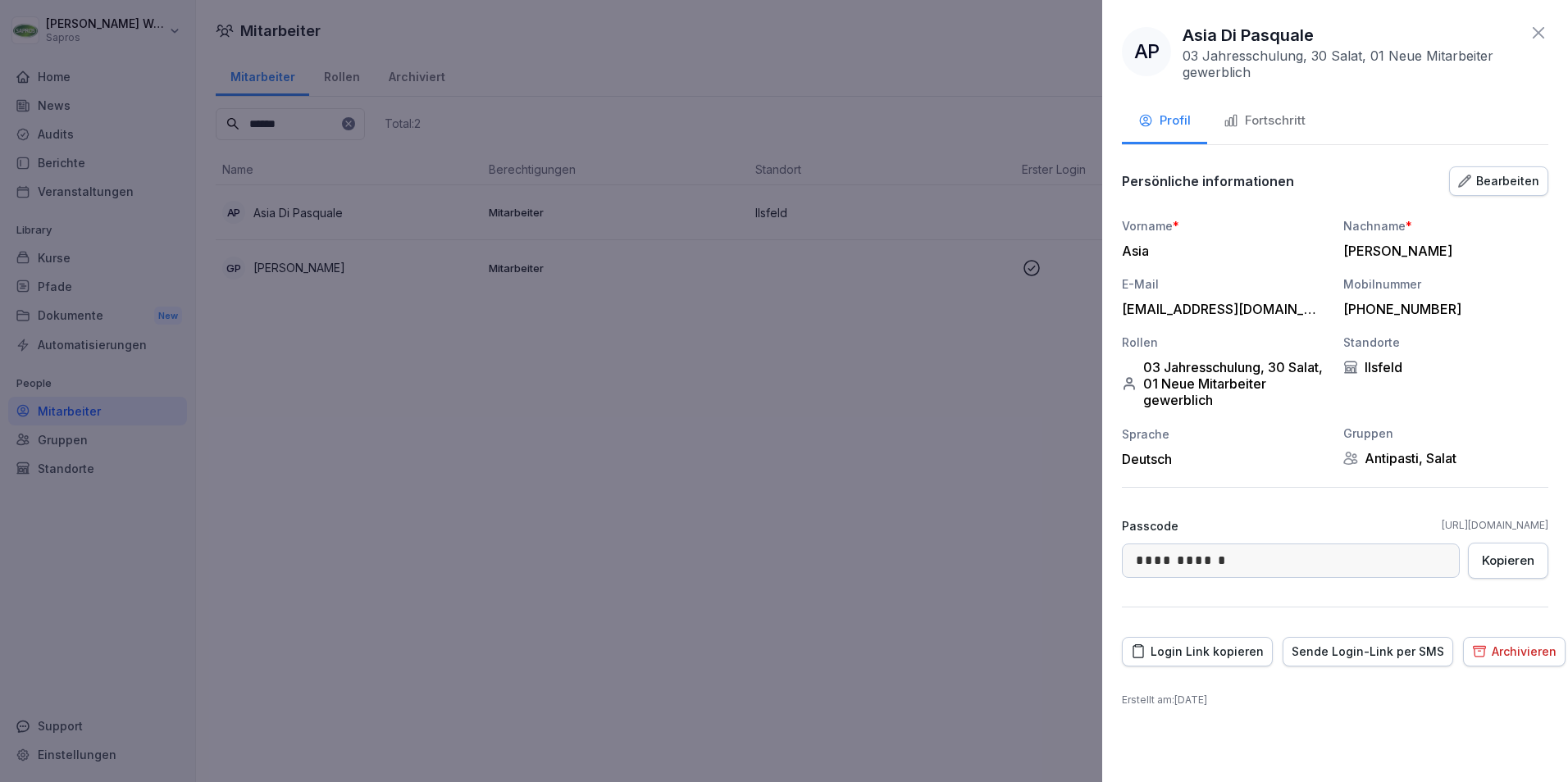
click at [1544, 29] on icon at bounding box center [1539, 33] width 20 height 20
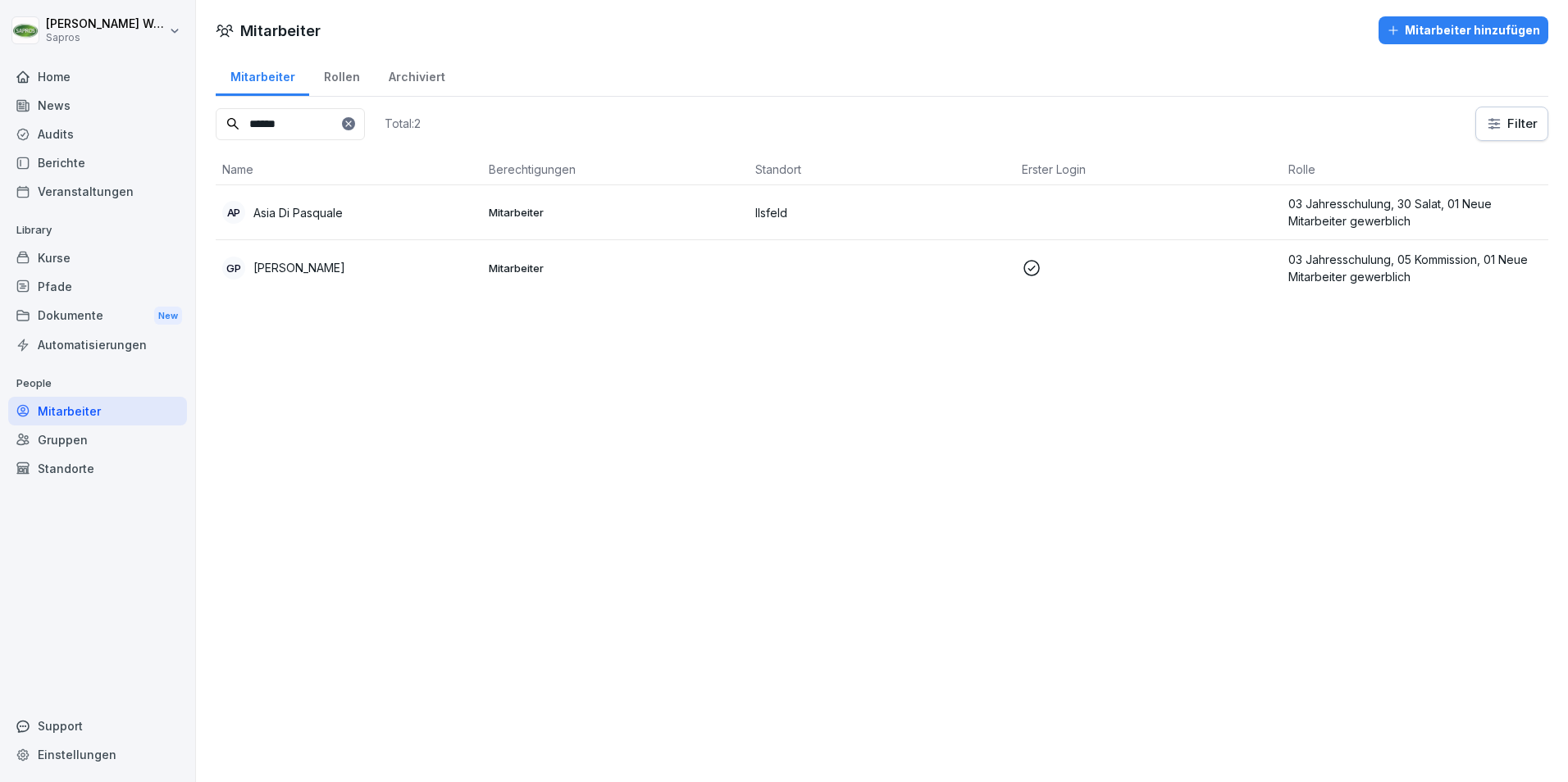
drag, startPoint x: 326, startPoint y: 127, endPoint x: 138, endPoint y: 124, distance: 188.0
click at [138, 124] on div "[PERSON_NAME] Sapros Home News Audits Berichte Veranstaltungen Library Kurse Pf…" at bounding box center [784, 391] width 1568 height 782
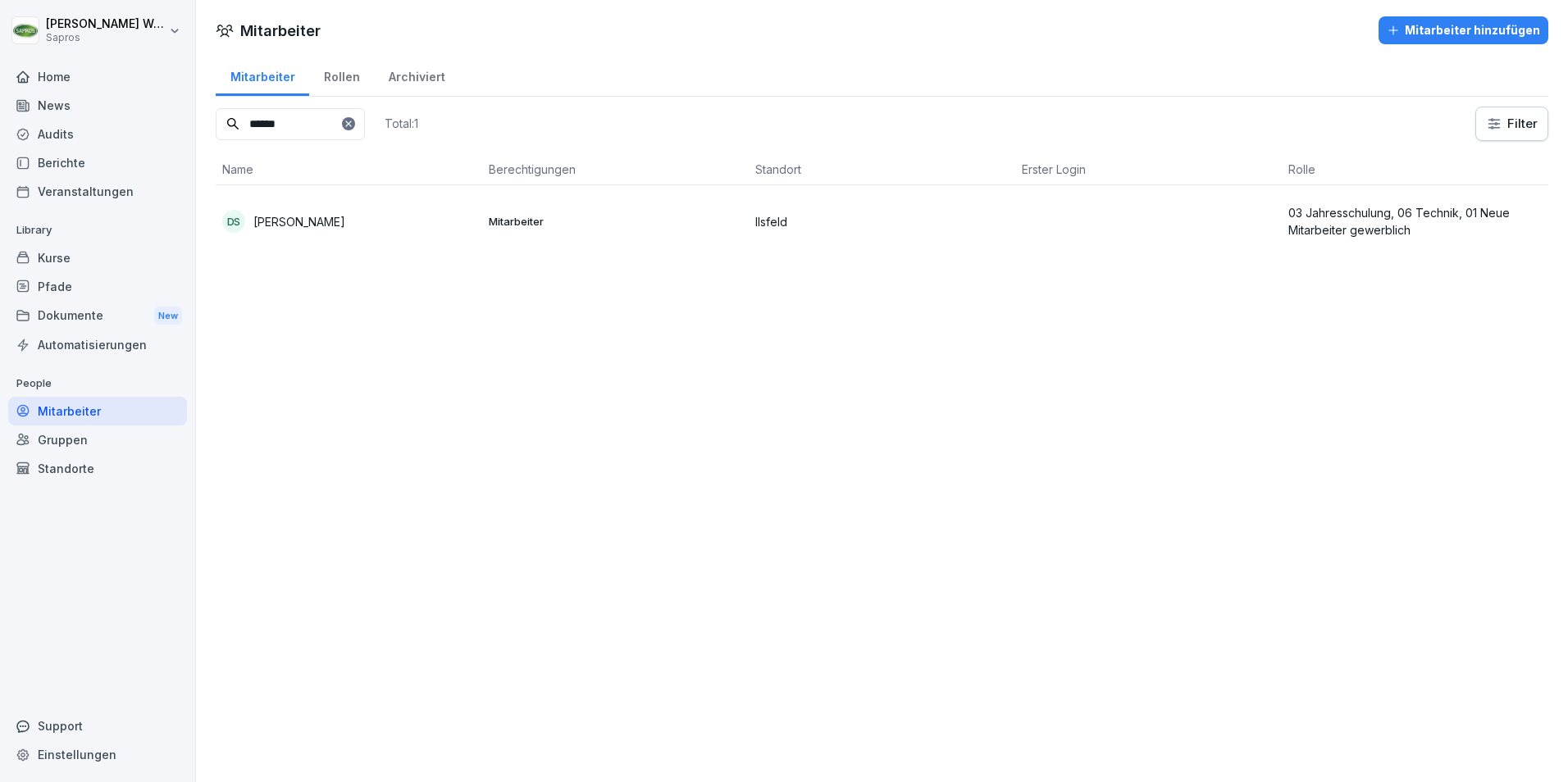
type input "******"
click at [261, 220] on p "[PERSON_NAME]" at bounding box center [299, 221] width 91 height 17
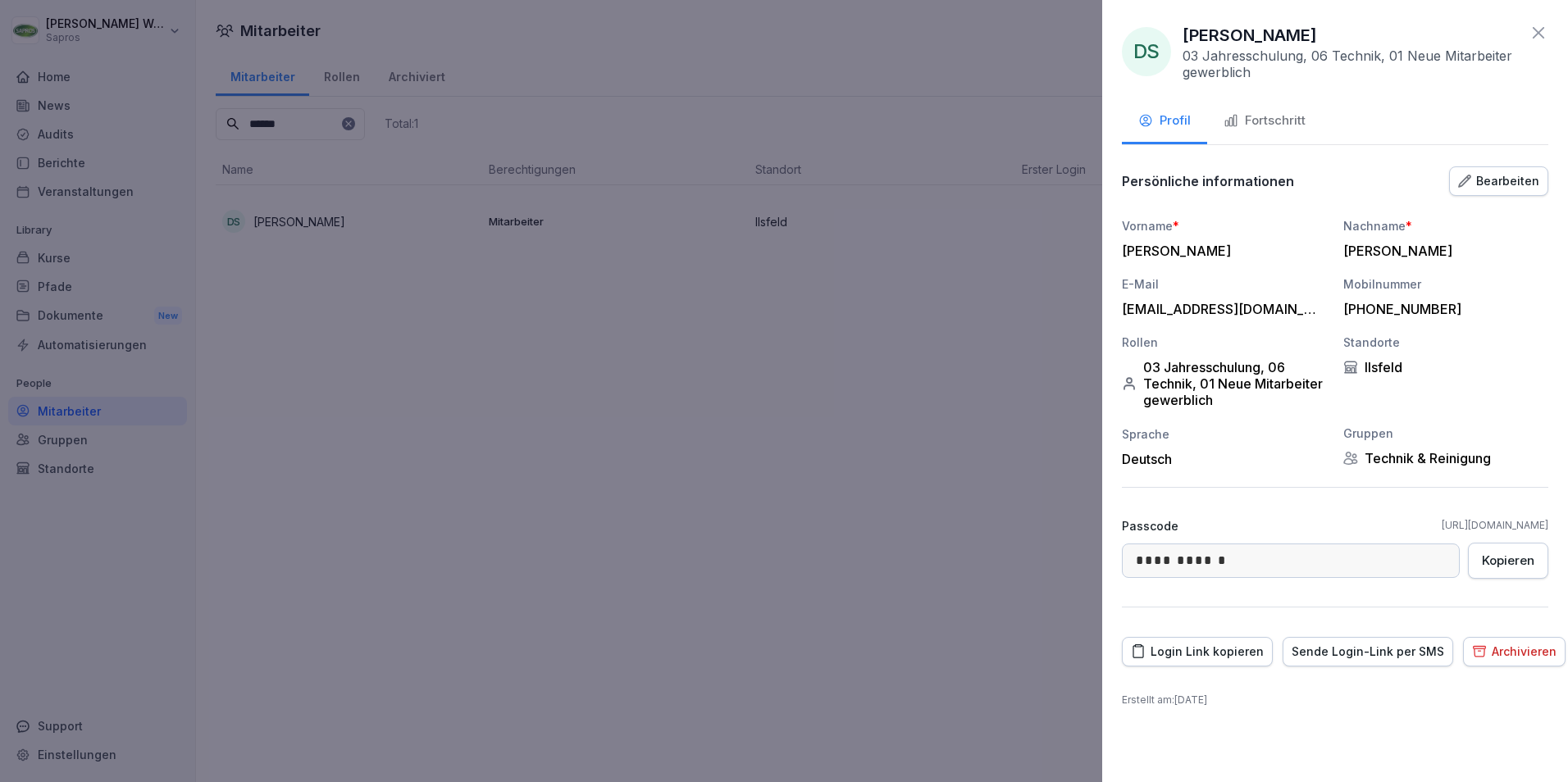
click at [1275, 116] on div "Fortschritt" at bounding box center [1265, 120] width 82 height 19
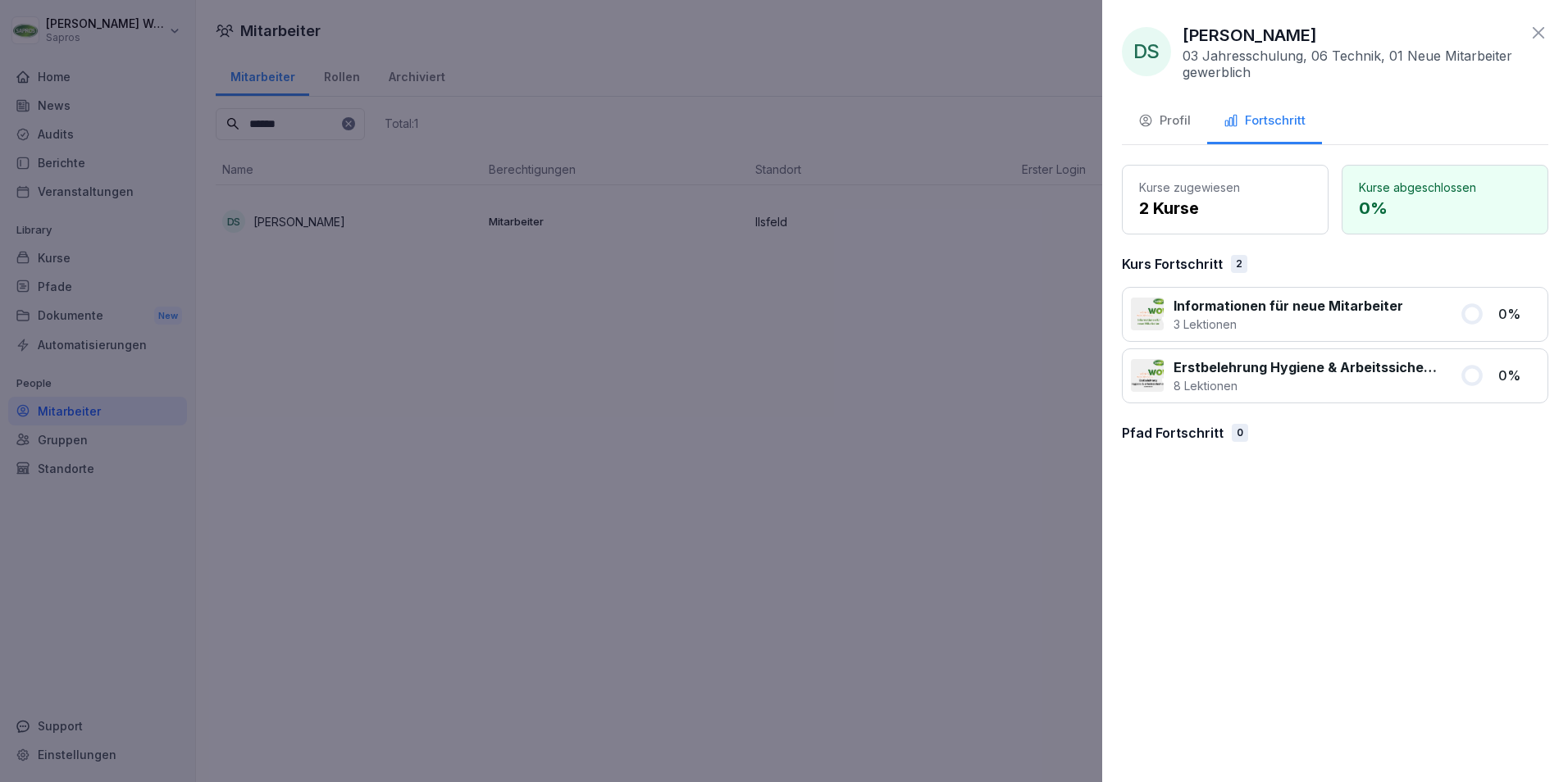
click at [1176, 115] on div "Profil" at bounding box center [1164, 120] width 52 height 19
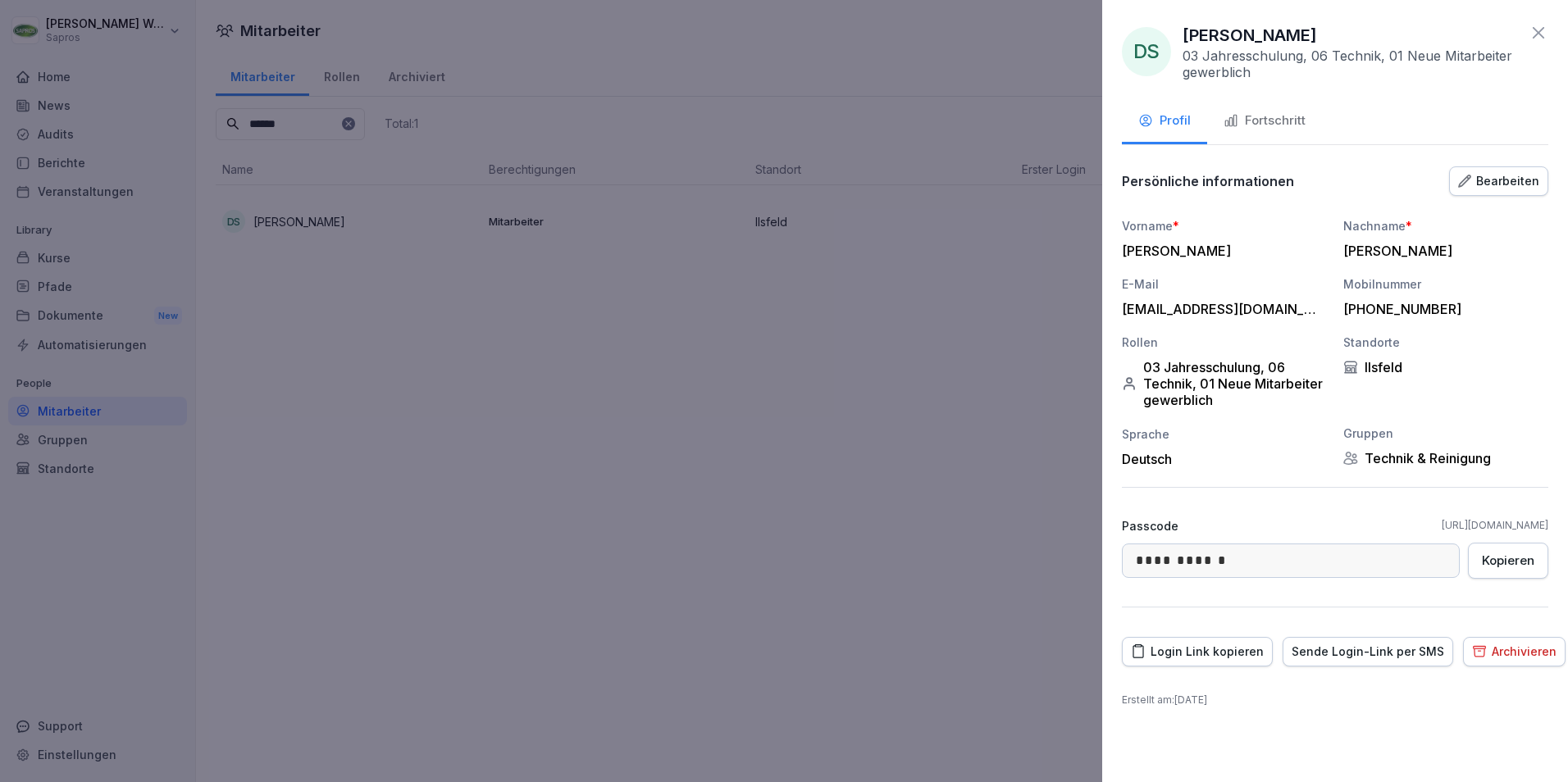
click at [1506, 183] on div "Bearbeiten" at bounding box center [1499, 181] width 81 height 18
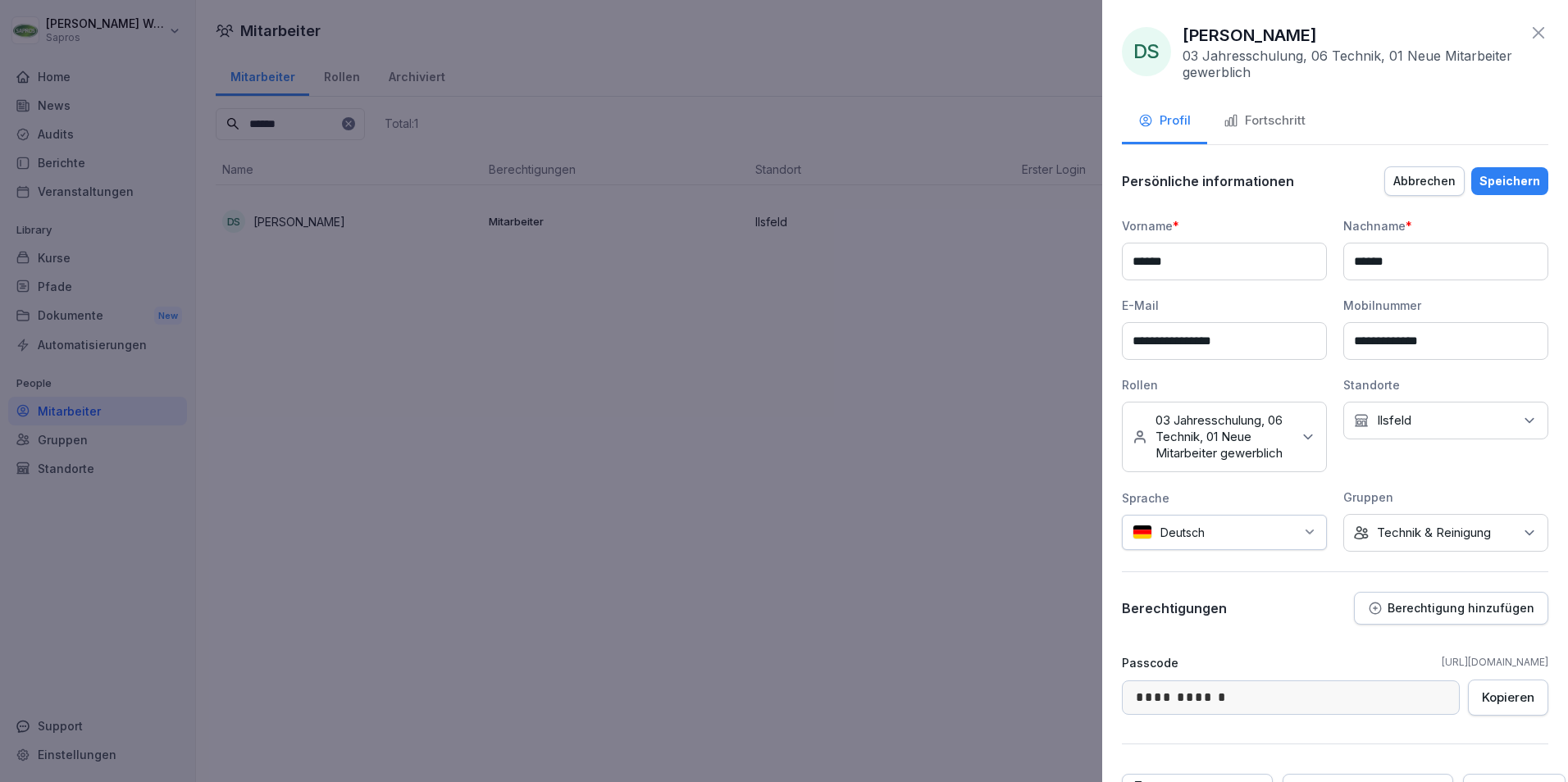
click at [1304, 443] on icon at bounding box center [1308, 437] width 17 height 17
click at [1456, 494] on div "**********" at bounding box center [1334, 384] width 427 height 334
click at [1529, 32] on icon at bounding box center [1539, 33] width 20 height 20
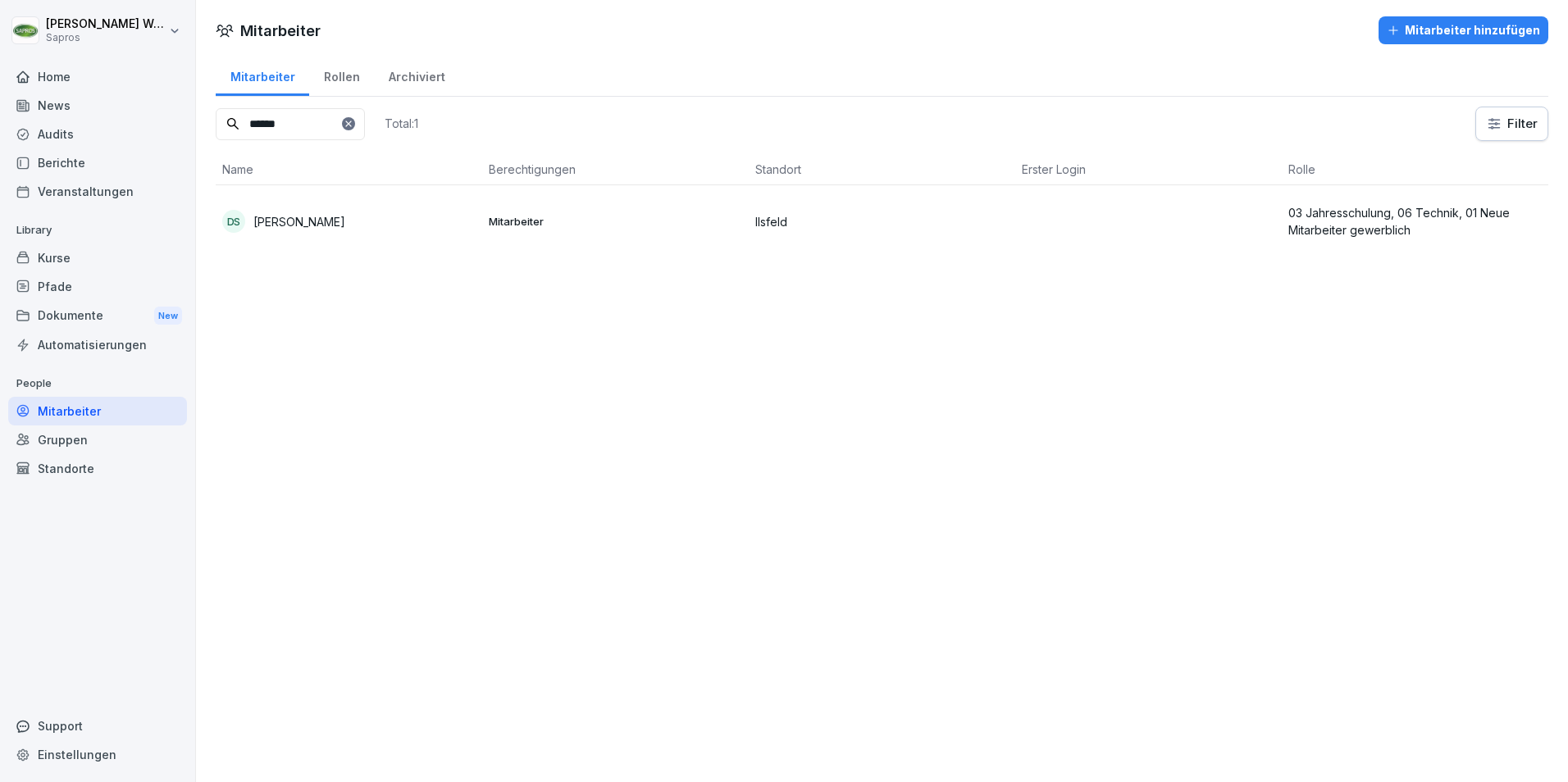
click at [353, 121] on icon at bounding box center [348, 124] width 10 height 10
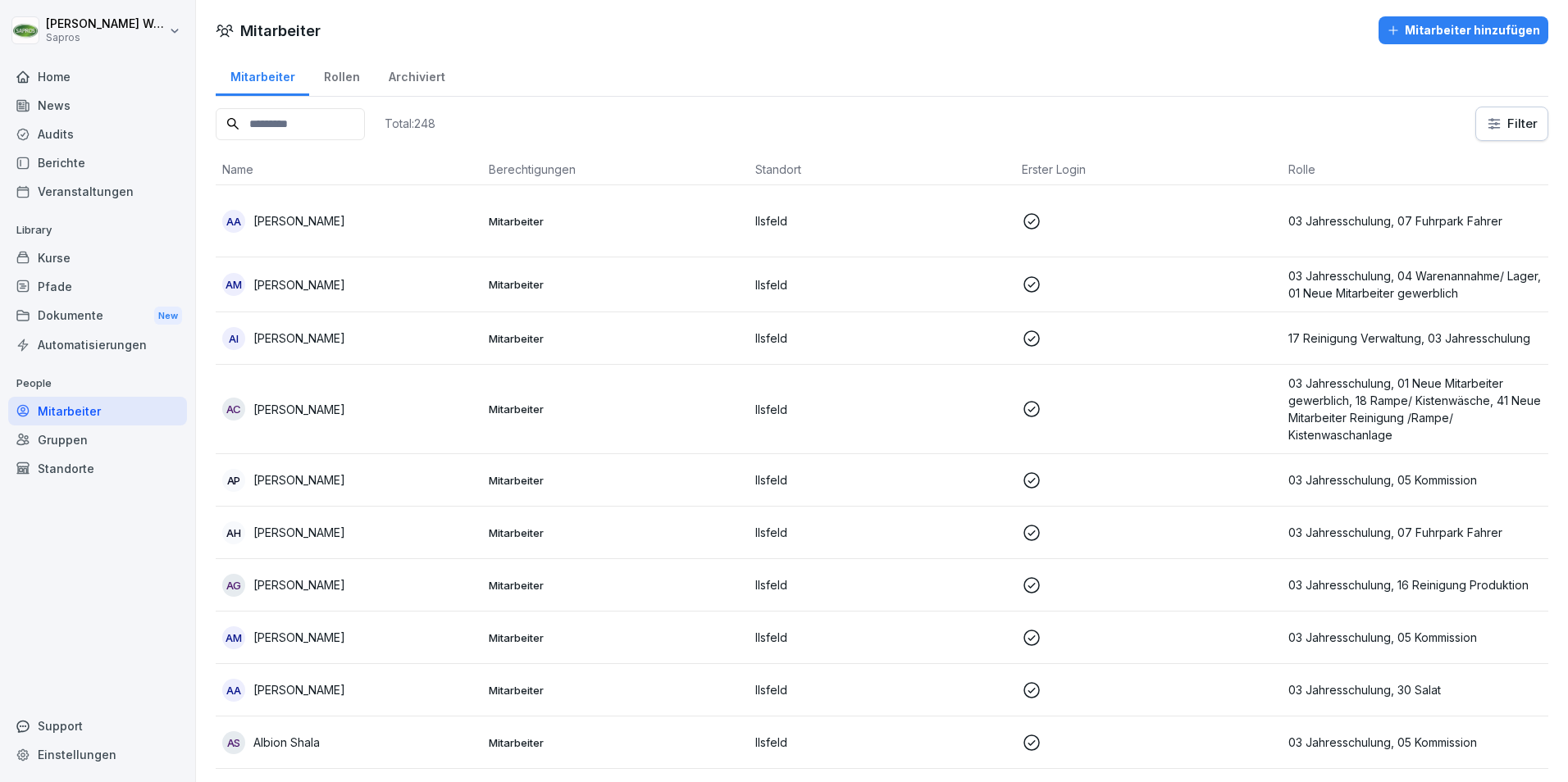
click at [365, 121] on input at bounding box center [290, 124] width 150 height 32
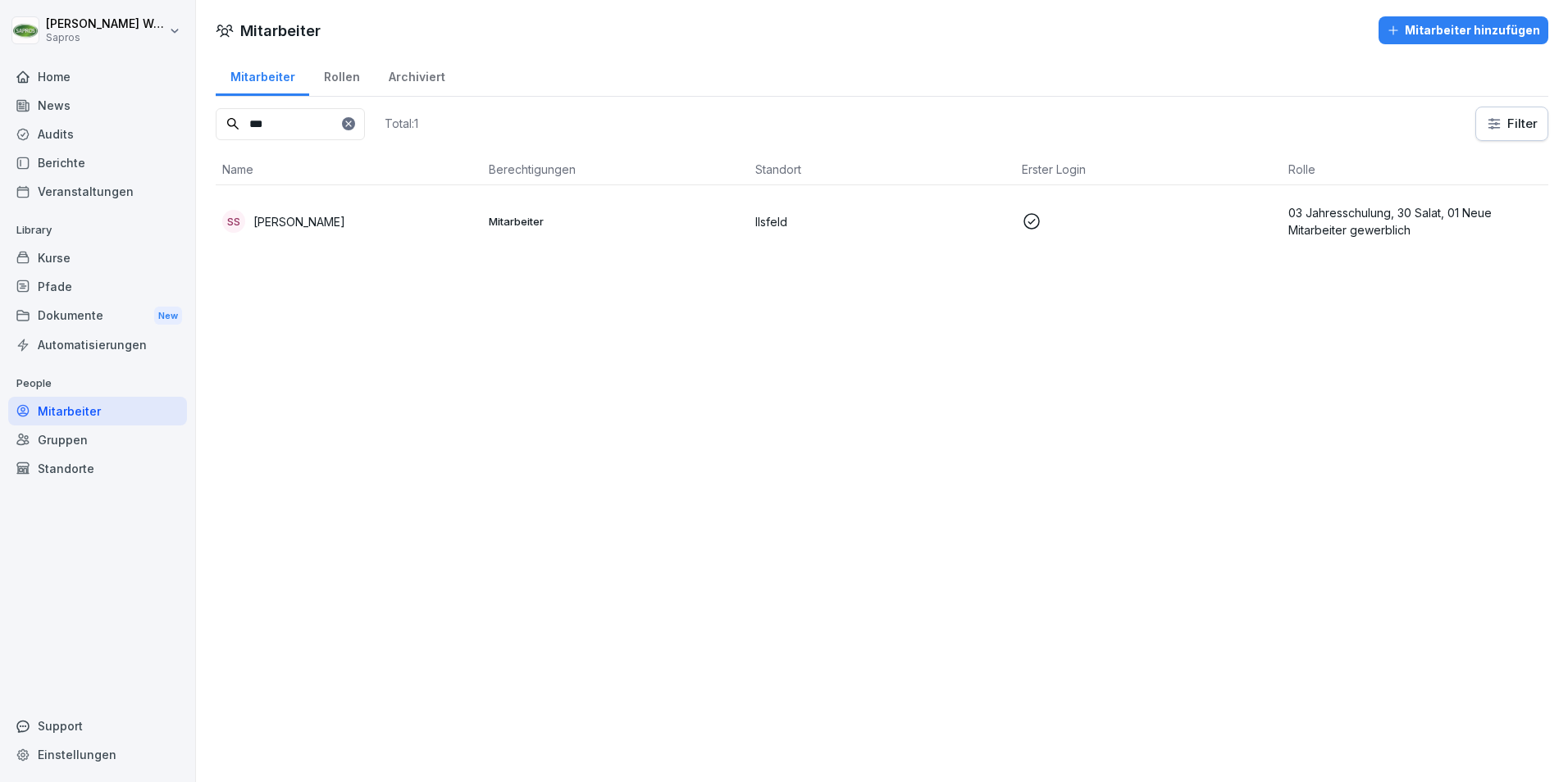
type input "***"
click at [1365, 233] on p "03 Jahresschulung, 30 Salat, 01 Neue Mitarbeiter gewerblich" at bounding box center [1415, 221] width 254 height 34
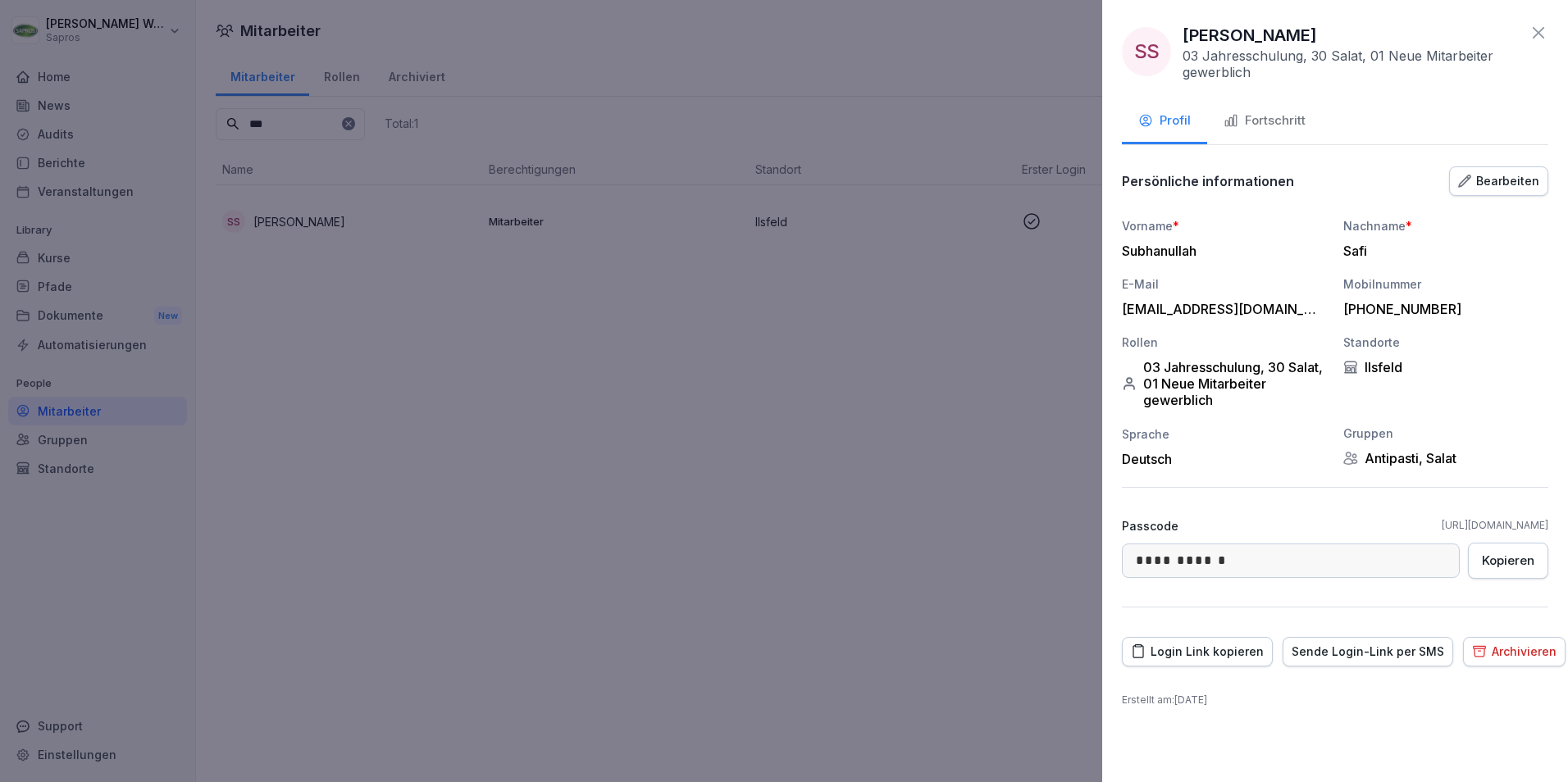
click at [1281, 120] on div "Fortschritt" at bounding box center [1265, 120] width 82 height 19
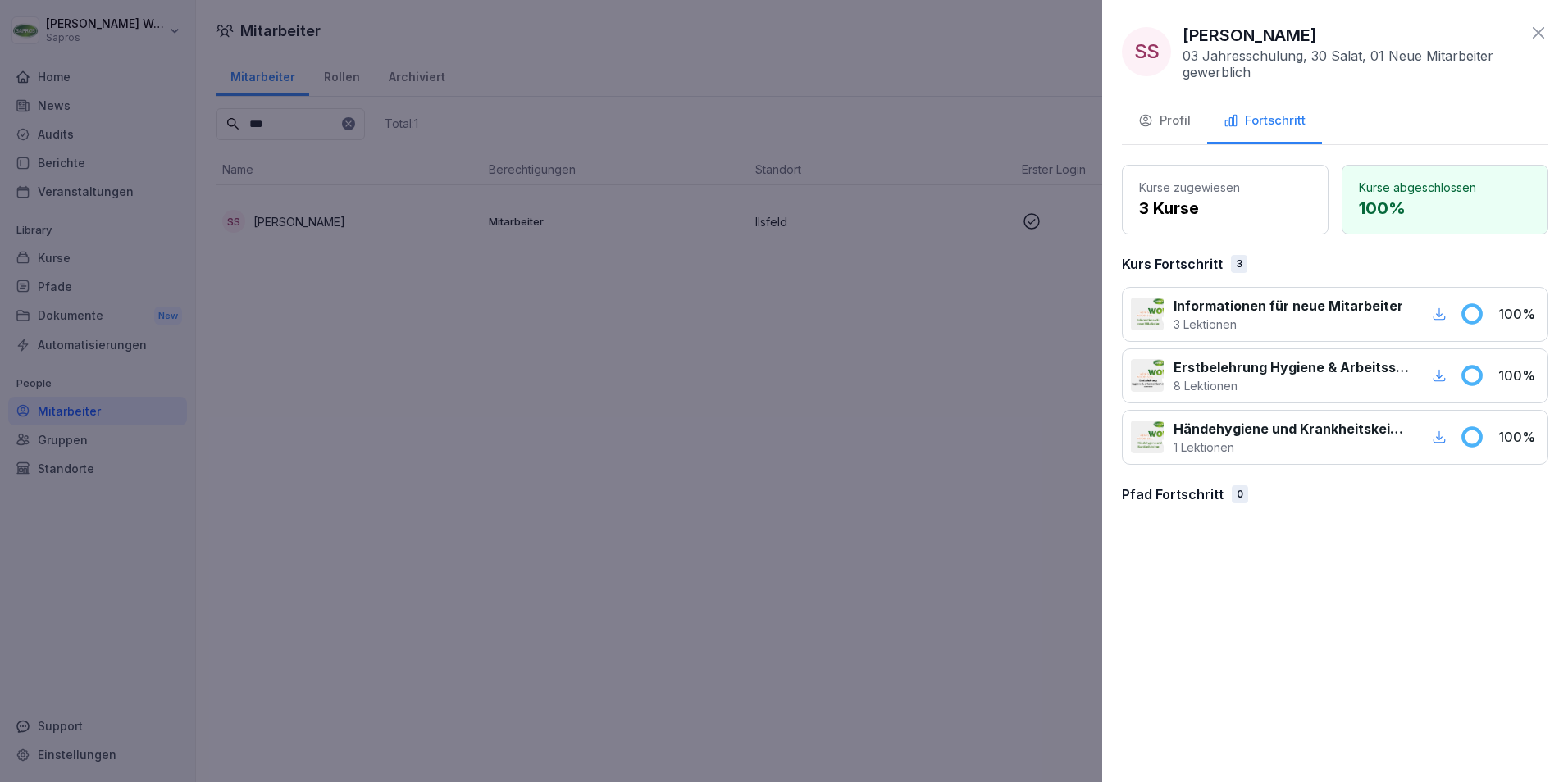
click at [1536, 31] on icon at bounding box center [1539, 33] width 12 height 12
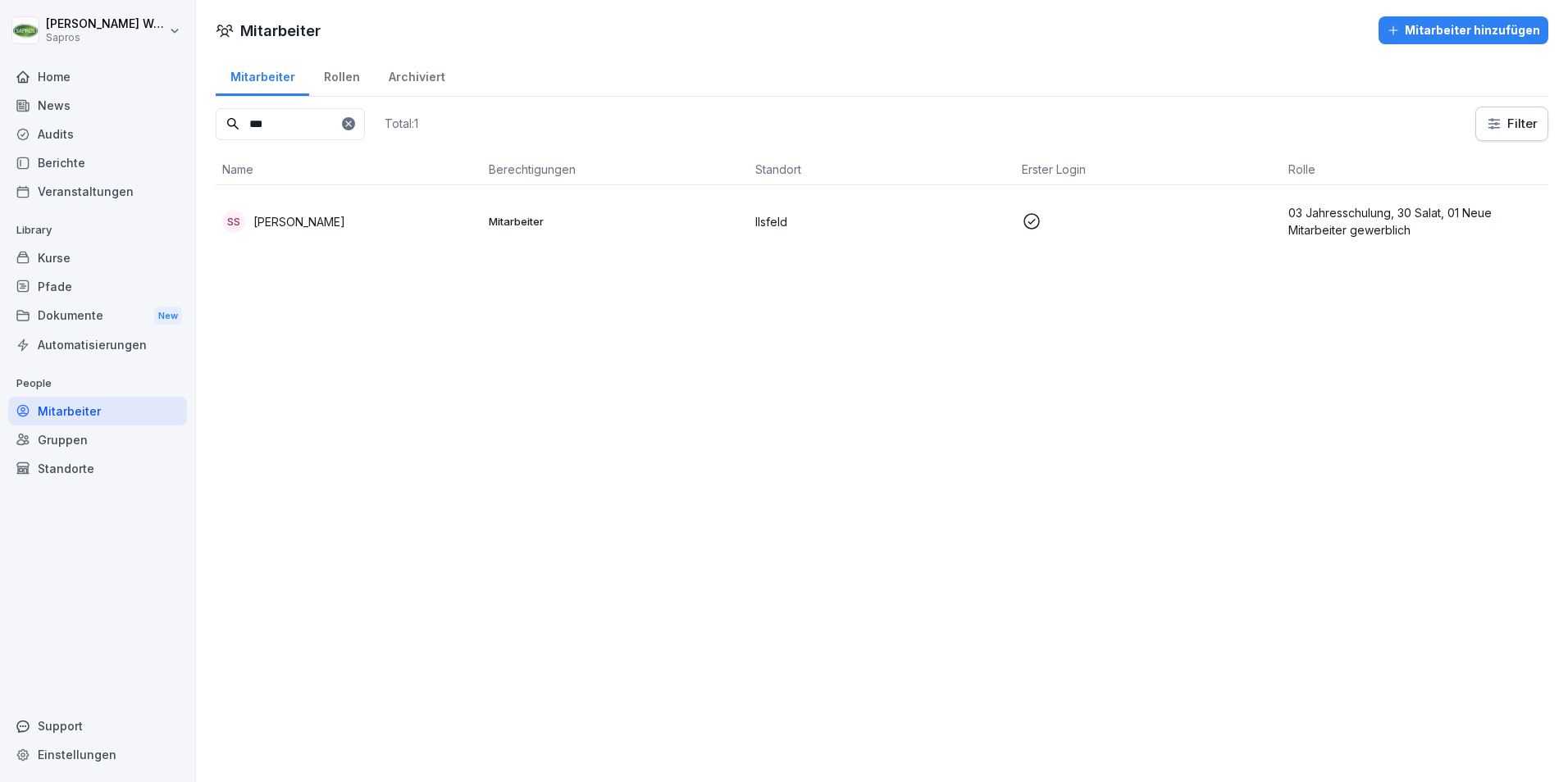
click at [353, 124] on icon at bounding box center [348, 124] width 10 height 10
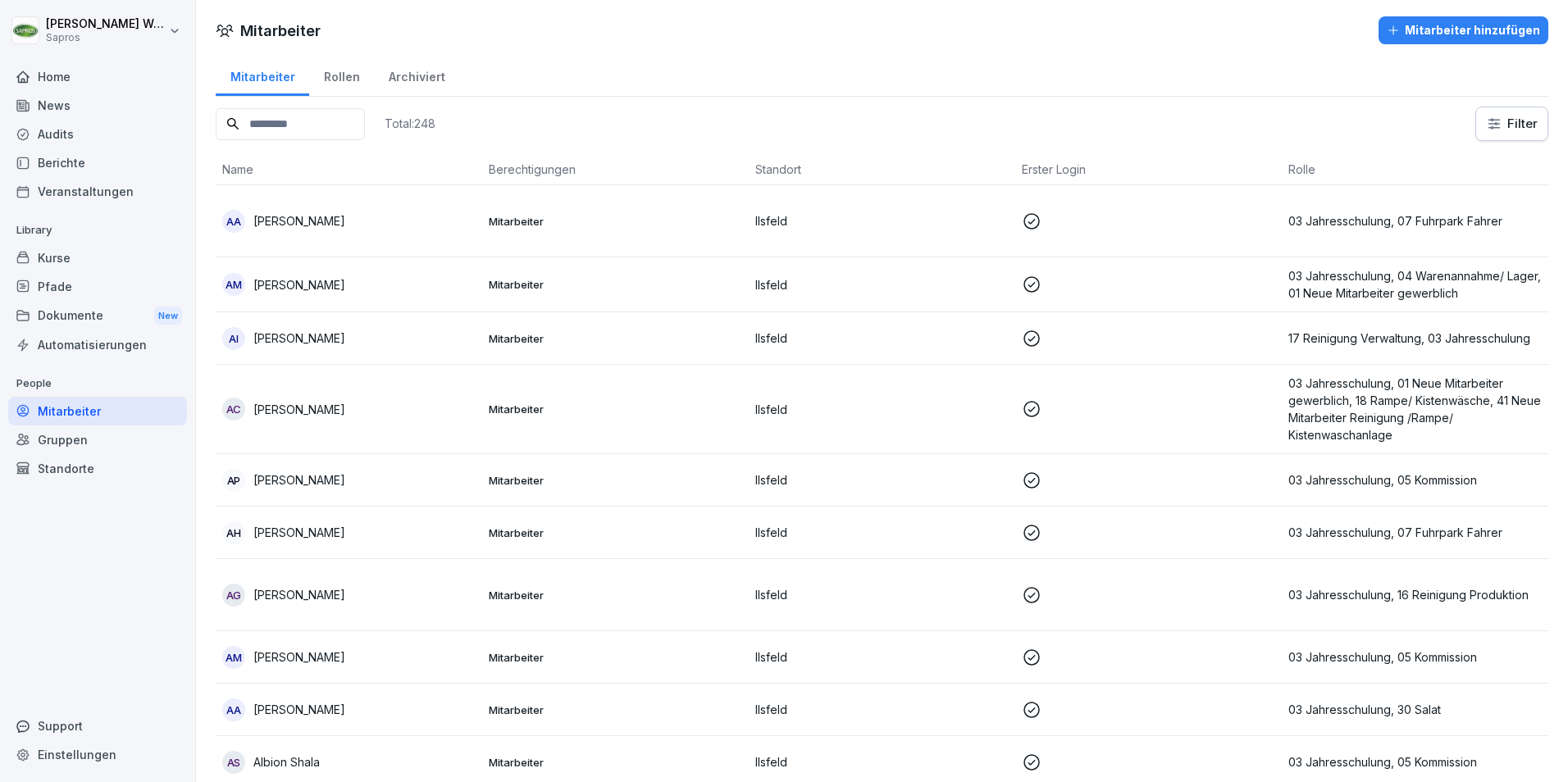
click at [350, 129] on input at bounding box center [290, 124] width 150 height 32
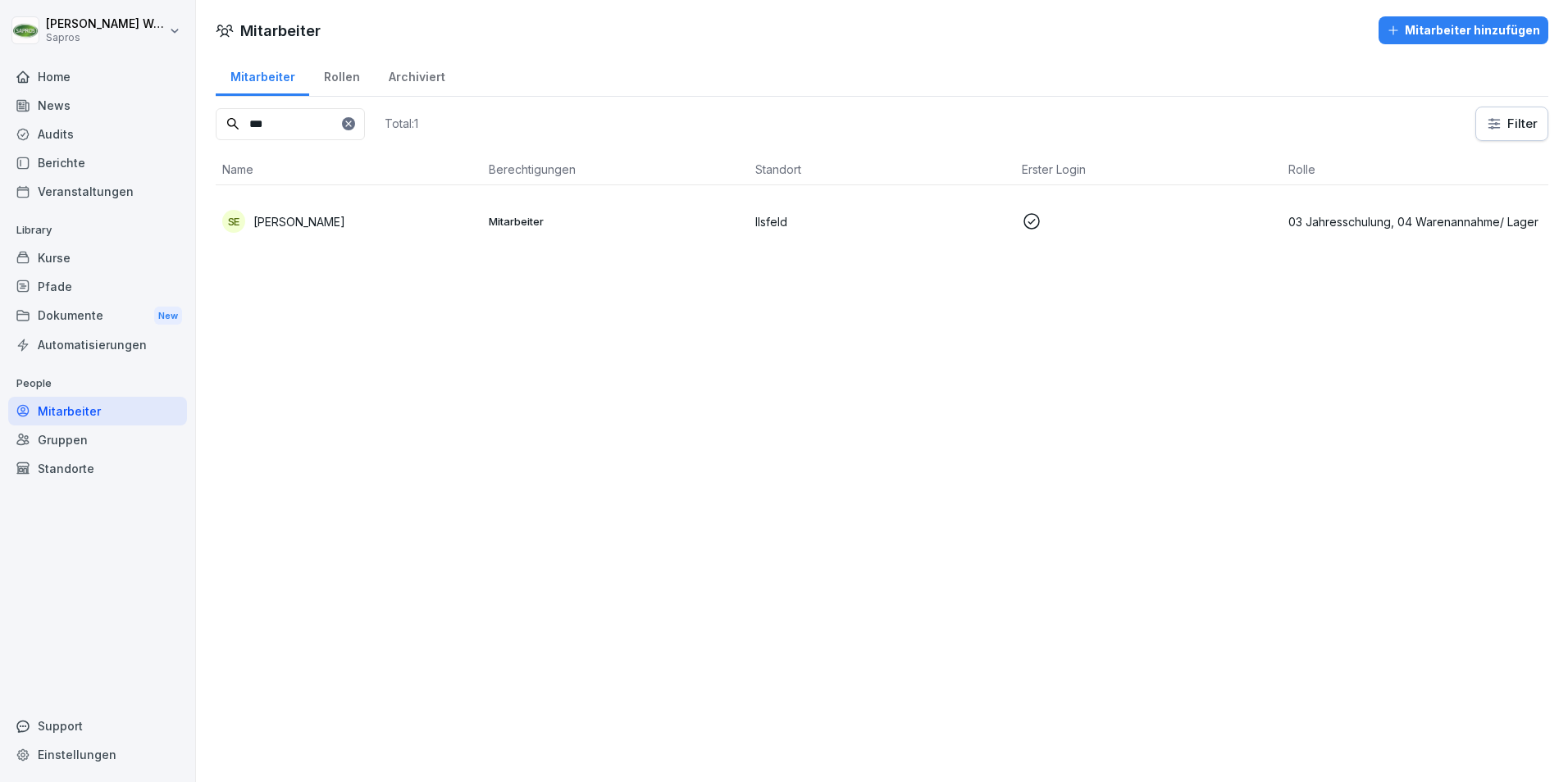
drag, startPoint x: 297, startPoint y: 127, endPoint x: 185, endPoint y: 109, distance: 113.4
click at [185, 109] on div "[PERSON_NAME] Sapros Home News Audits Berichte Veranstaltungen Library Kurse Pf…" at bounding box center [784, 391] width 1568 height 782
click at [1340, 219] on p "03 Jahresschulung, 30 Salat, 01 Neue Mitarbeiter gewerblich" at bounding box center [1415, 221] width 254 height 34
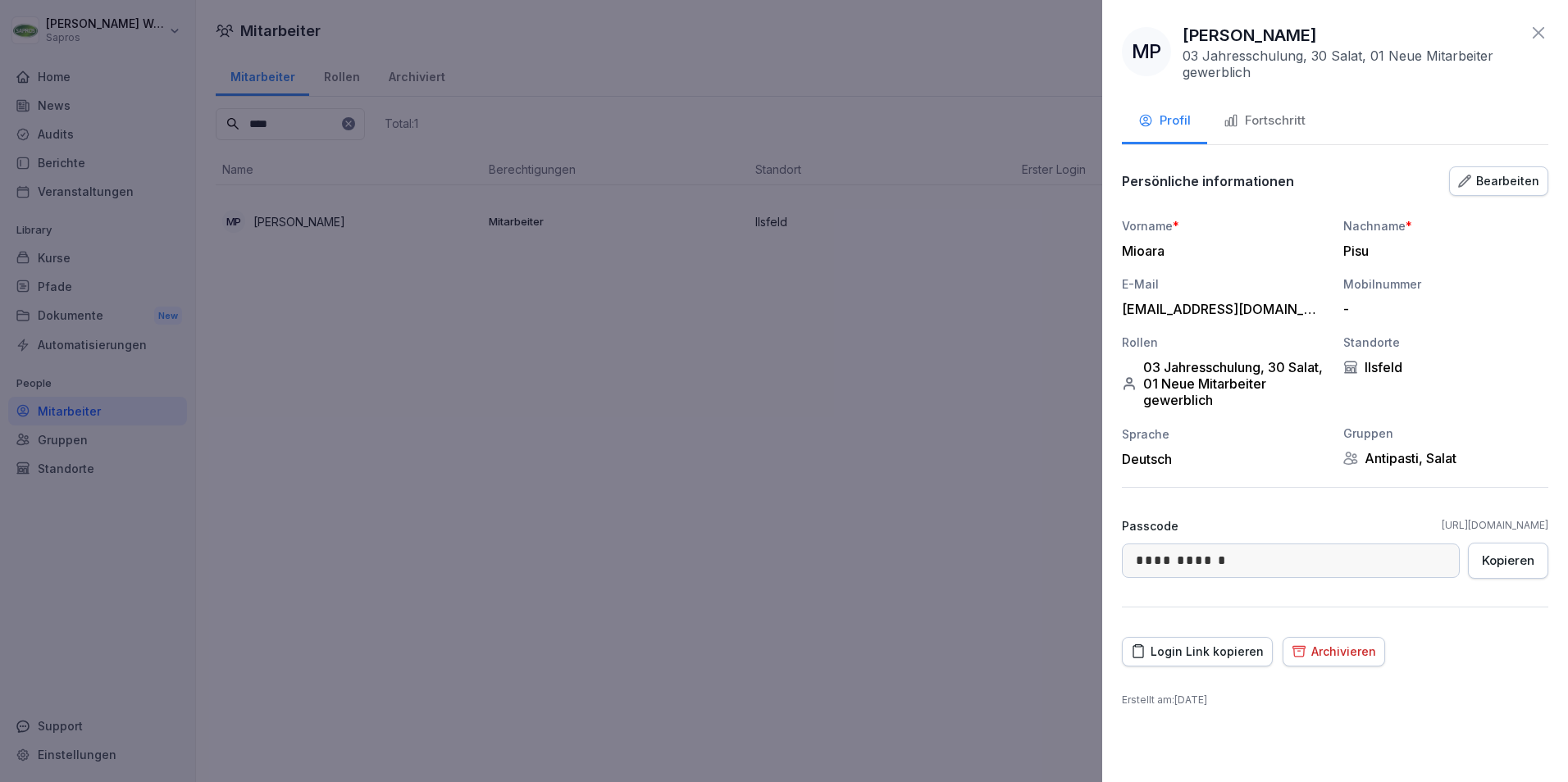
click at [1238, 109] on button "Fortschritt" at bounding box center [1265, 121] width 115 height 44
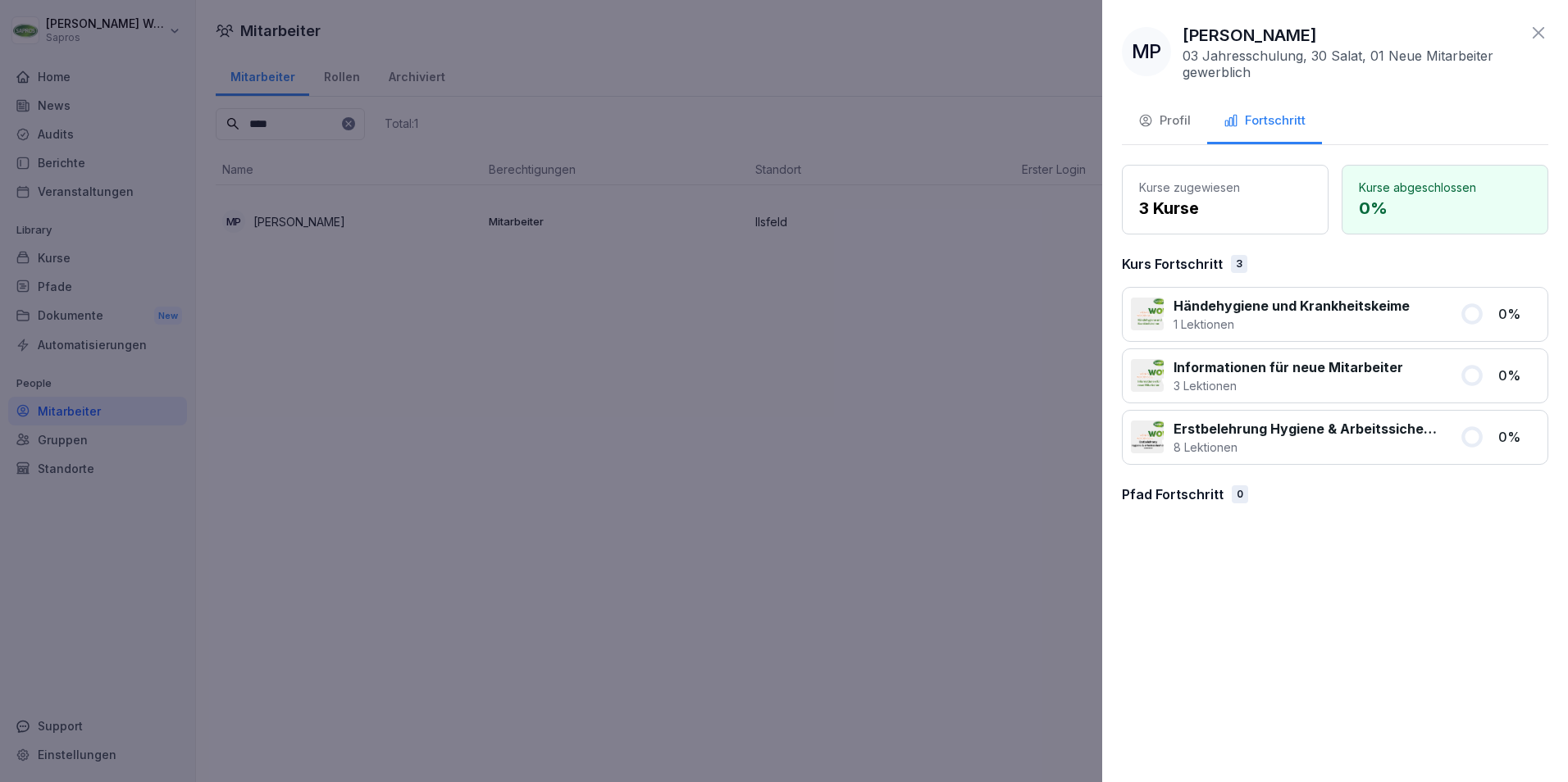
click at [1177, 121] on div "Profil" at bounding box center [1164, 120] width 52 height 19
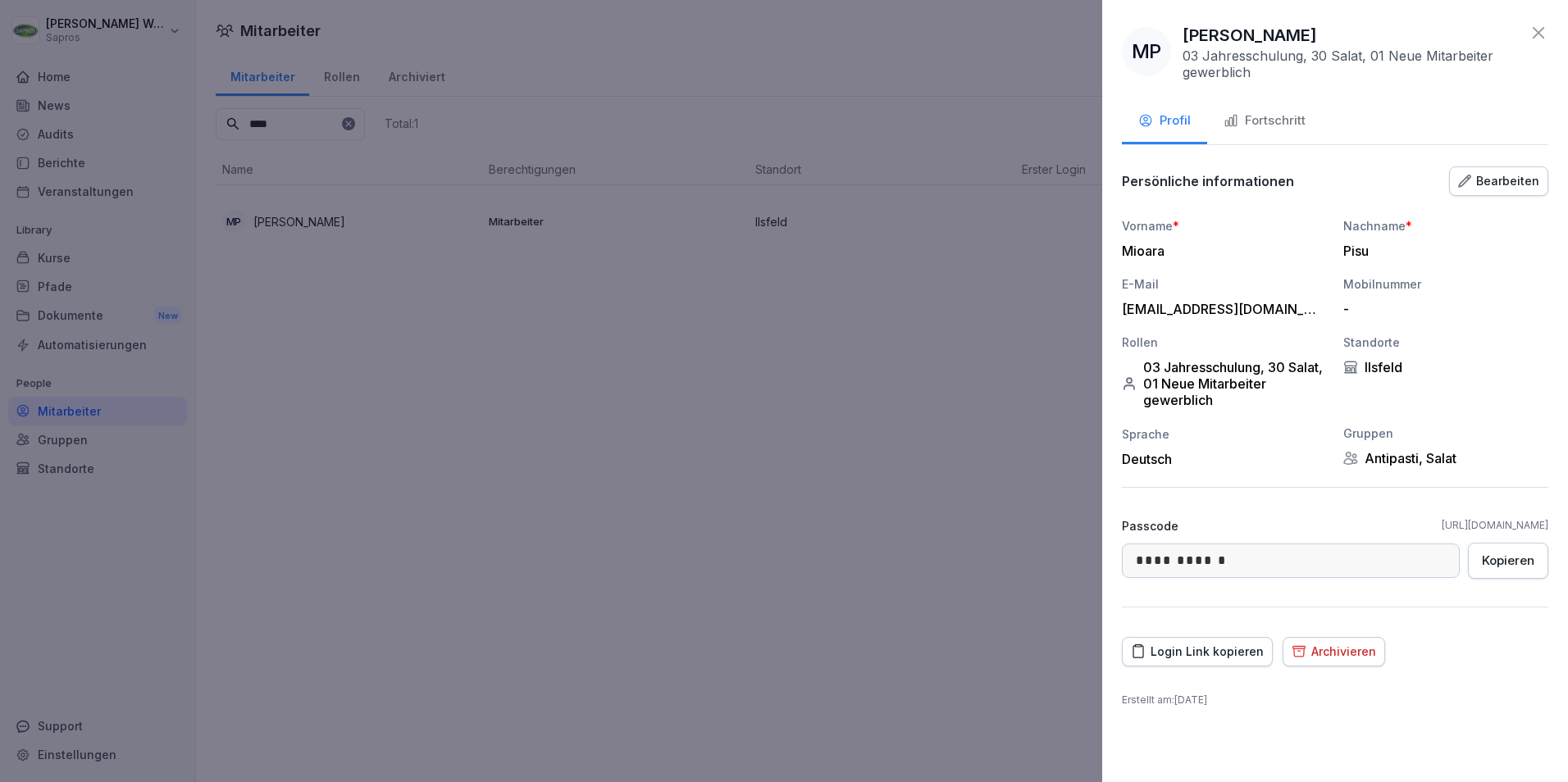
click at [1542, 32] on icon at bounding box center [1539, 33] width 20 height 20
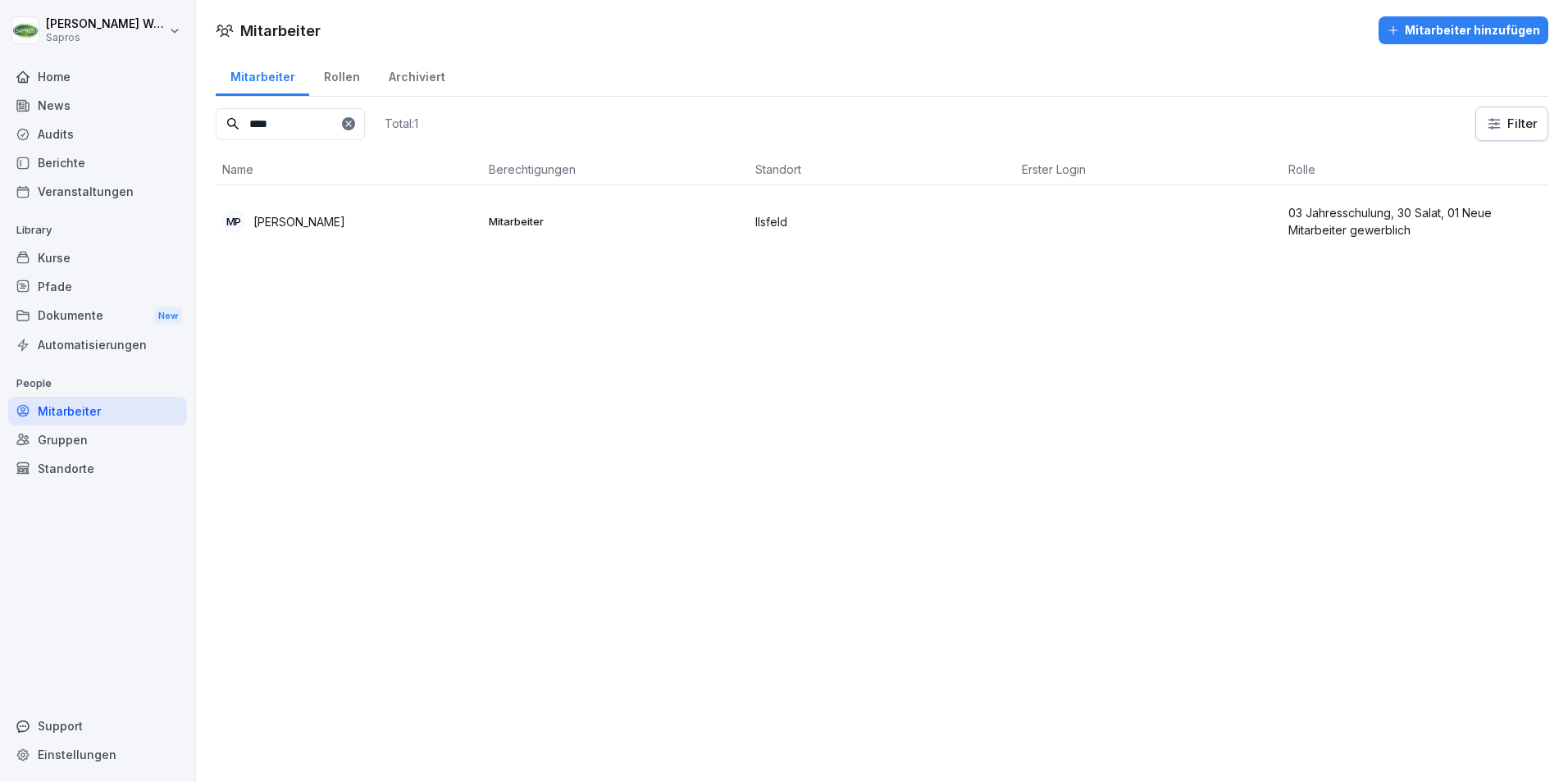
drag, startPoint x: 258, startPoint y: 121, endPoint x: 185, endPoint y: 114, distance: 73.3
click at [190, 114] on div "[PERSON_NAME] Sapros Home News Audits Berichte Veranstaltungen Library Kurse Pf…" at bounding box center [784, 391] width 1568 height 782
click at [1304, 219] on p "03 Jahresschulung, 30 Salat, 01 Neue Mitarbeiter gewerblich" at bounding box center [1415, 221] width 254 height 34
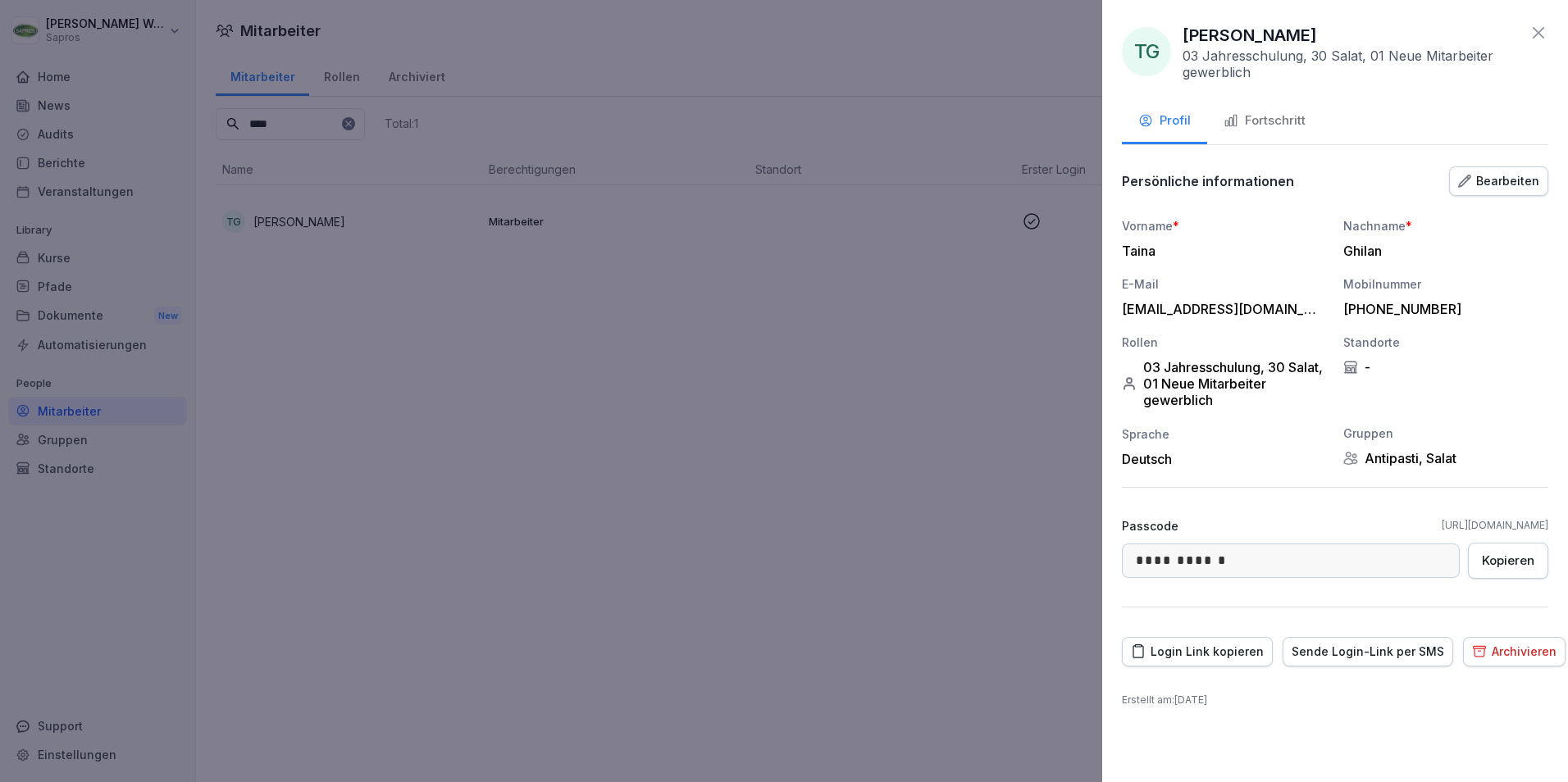
click at [1262, 120] on div "Fortschritt" at bounding box center [1265, 120] width 82 height 19
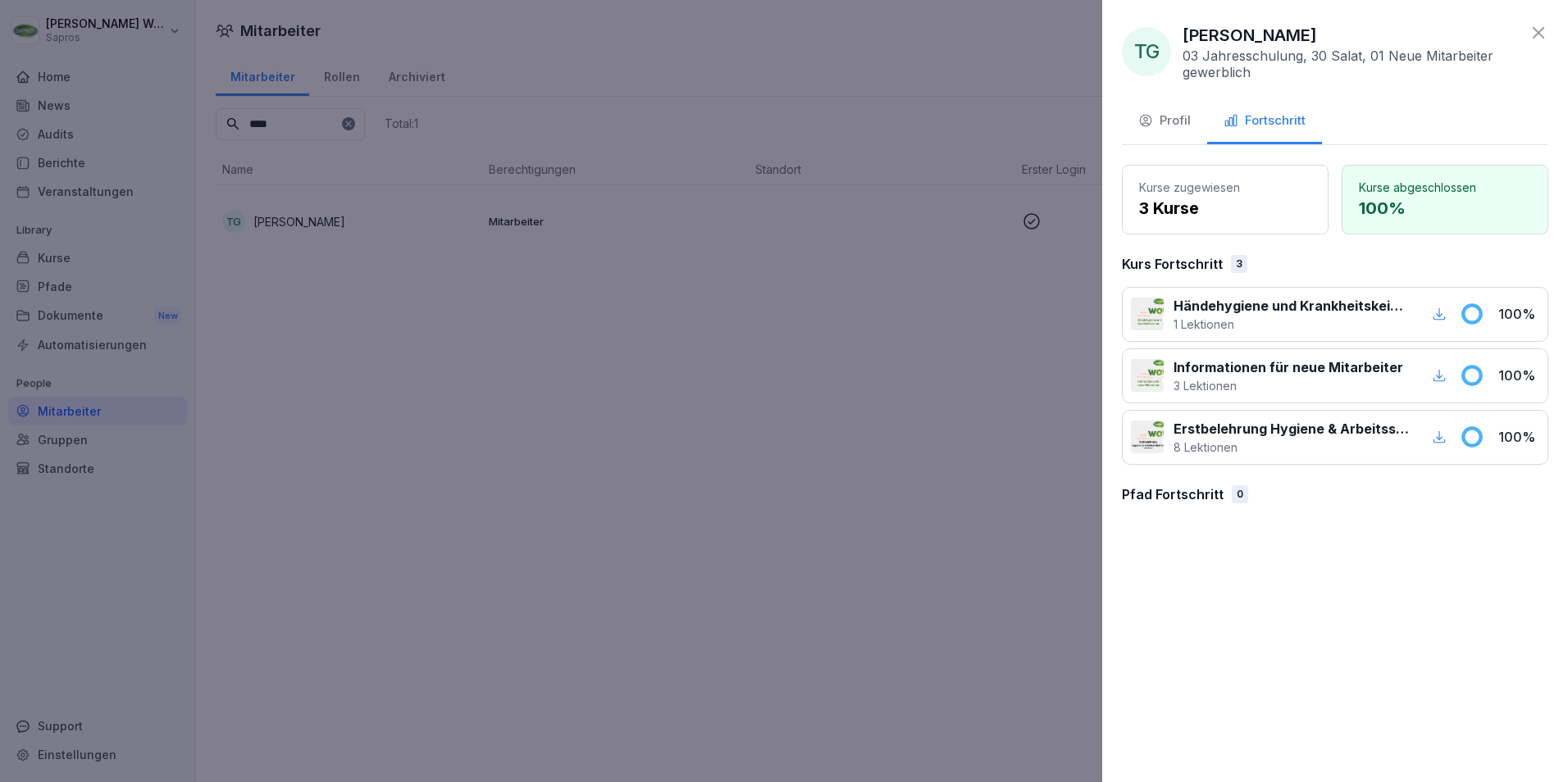
click at [1536, 35] on icon at bounding box center [1539, 33] width 12 height 12
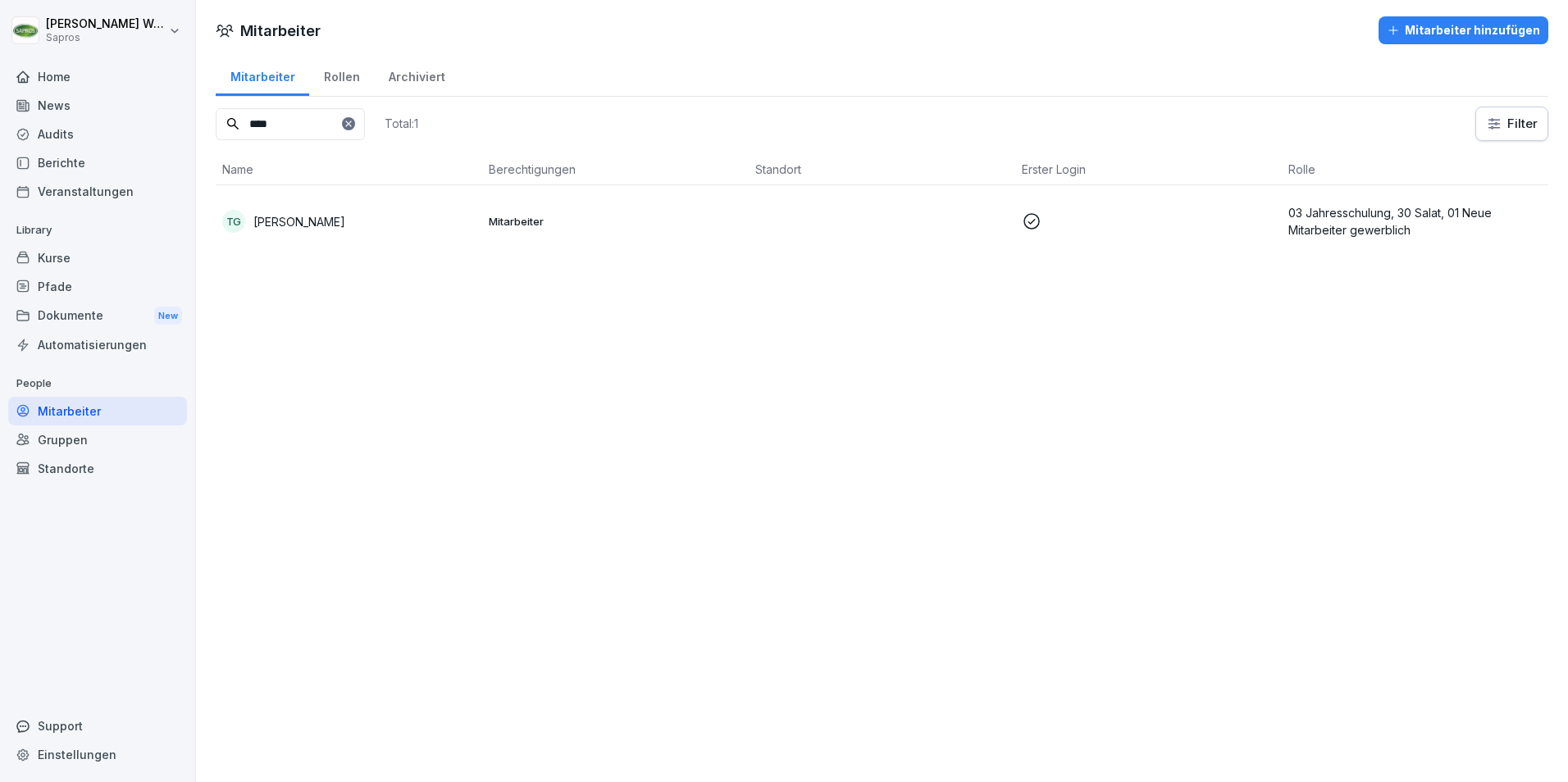
drag, startPoint x: 277, startPoint y: 124, endPoint x: 147, endPoint y: 121, distance: 130.0
click at [147, 121] on div "[PERSON_NAME] Sapros Home News Audits Berichte Veranstaltungen Library Kurse Pf…" at bounding box center [784, 391] width 1568 height 782
drag, startPoint x: 311, startPoint y: 127, endPoint x: 30, endPoint y: 112, distance: 281.4
click at [30, 112] on div "[PERSON_NAME] Sapros Home News Audits Berichte Veranstaltungen Library Kurse Pf…" at bounding box center [784, 391] width 1568 height 782
type input "*****"
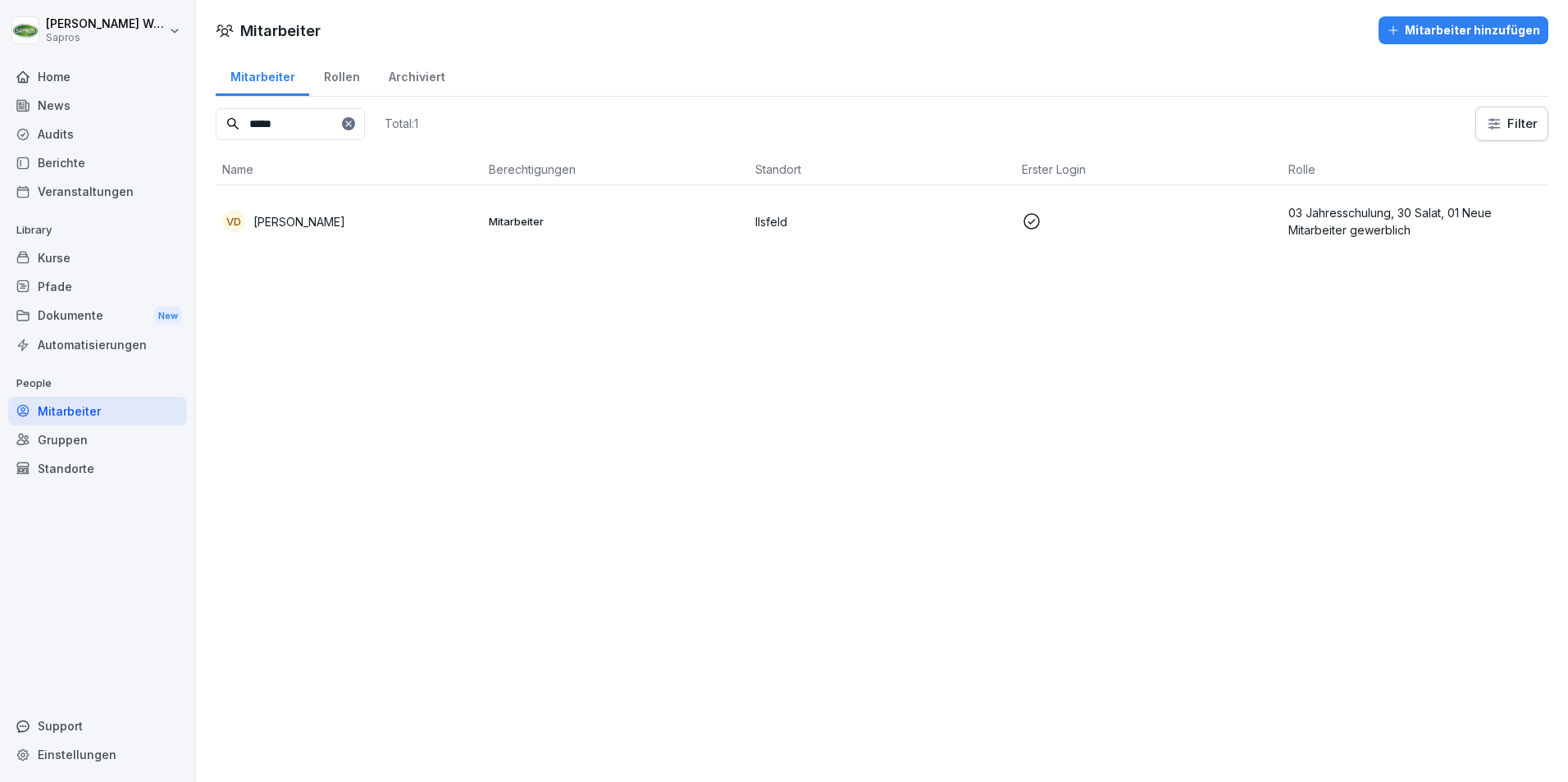
click at [1334, 223] on p "03 Jahresschulung, 30 Salat, 01 Neue Mitarbeiter gewerblich" at bounding box center [1415, 221] width 254 height 34
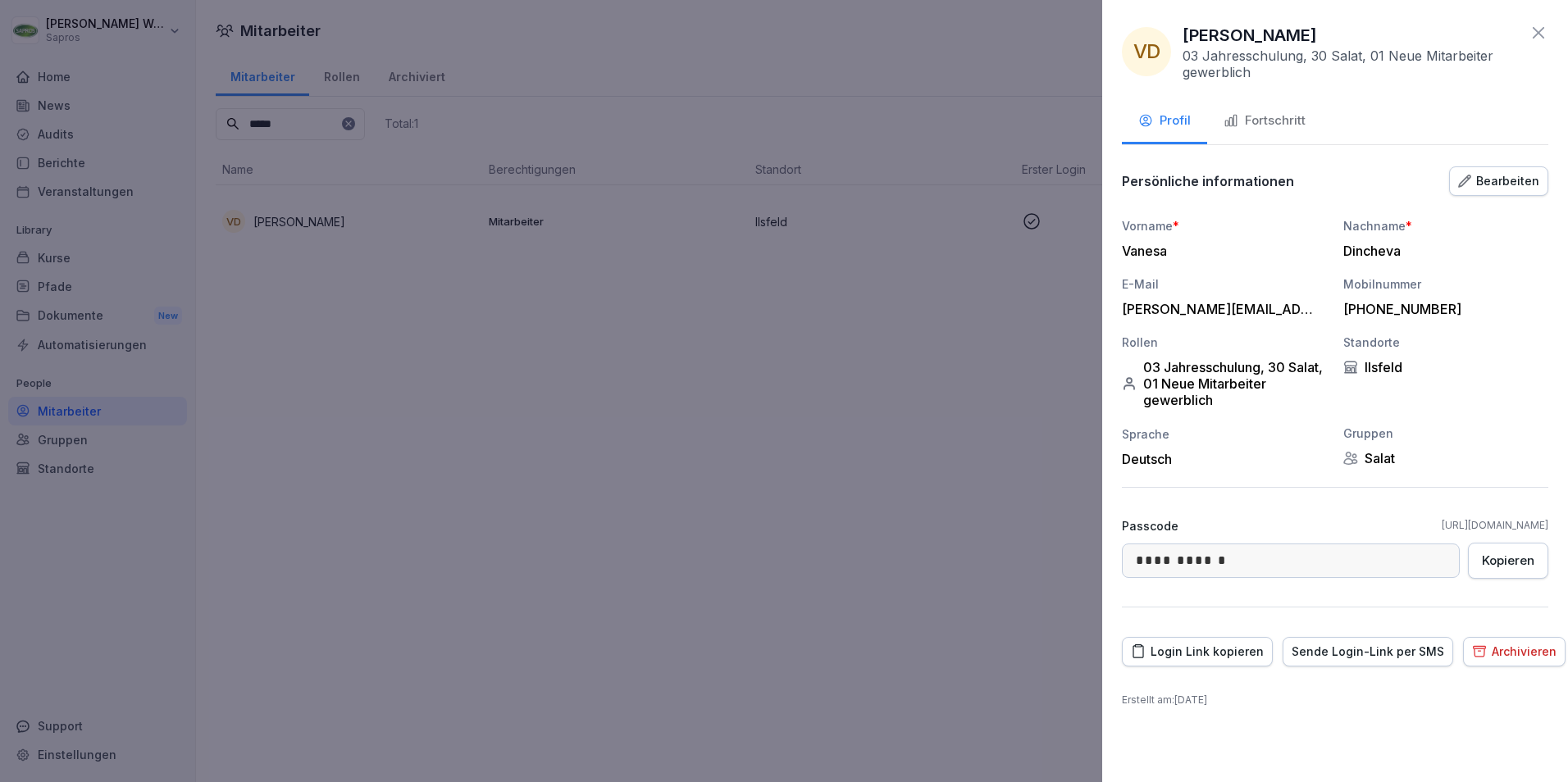
click at [1279, 125] on div "Fortschritt" at bounding box center [1265, 120] width 82 height 19
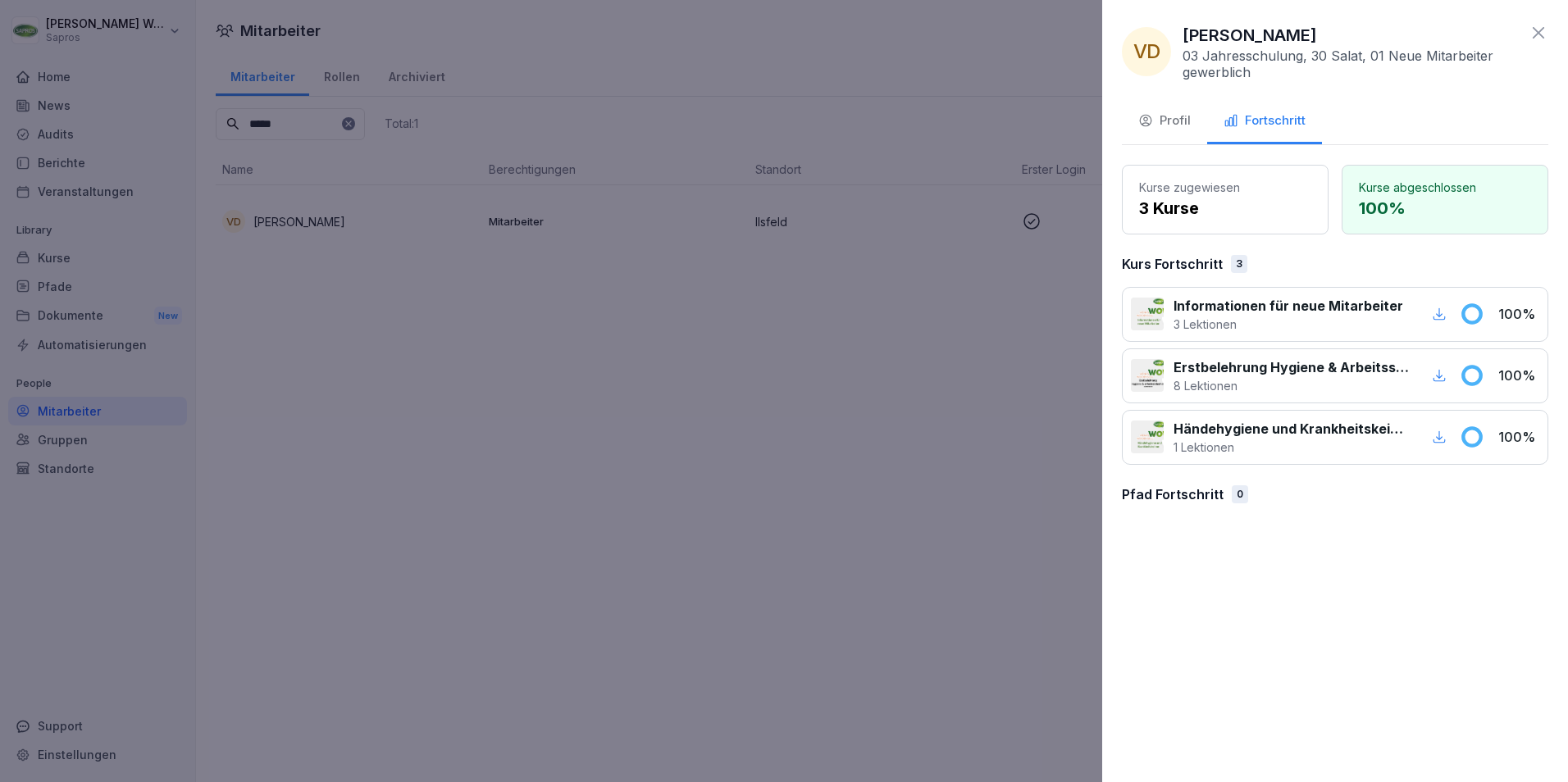
click at [1535, 29] on icon at bounding box center [1539, 33] width 12 height 12
